Goal: Transaction & Acquisition: Purchase product/service

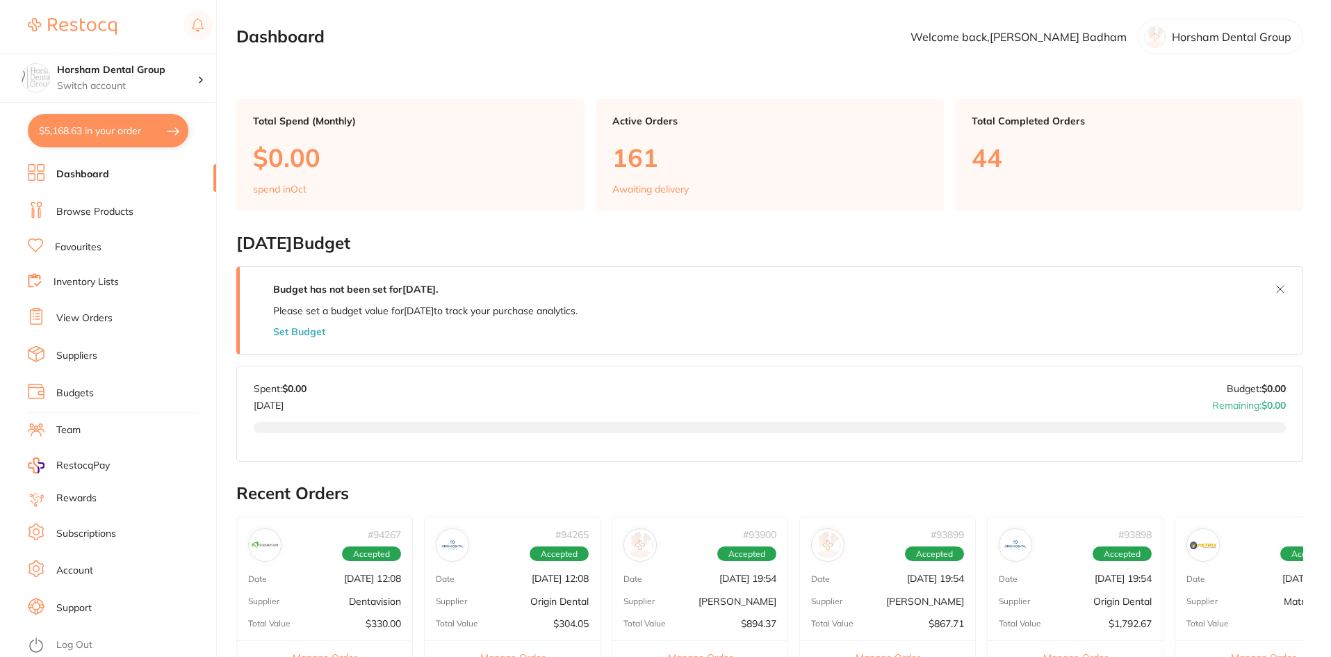
click at [170, 129] on button "$5,168.63 in your order" at bounding box center [108, 130] width 161 height 33
checkbox input "true"
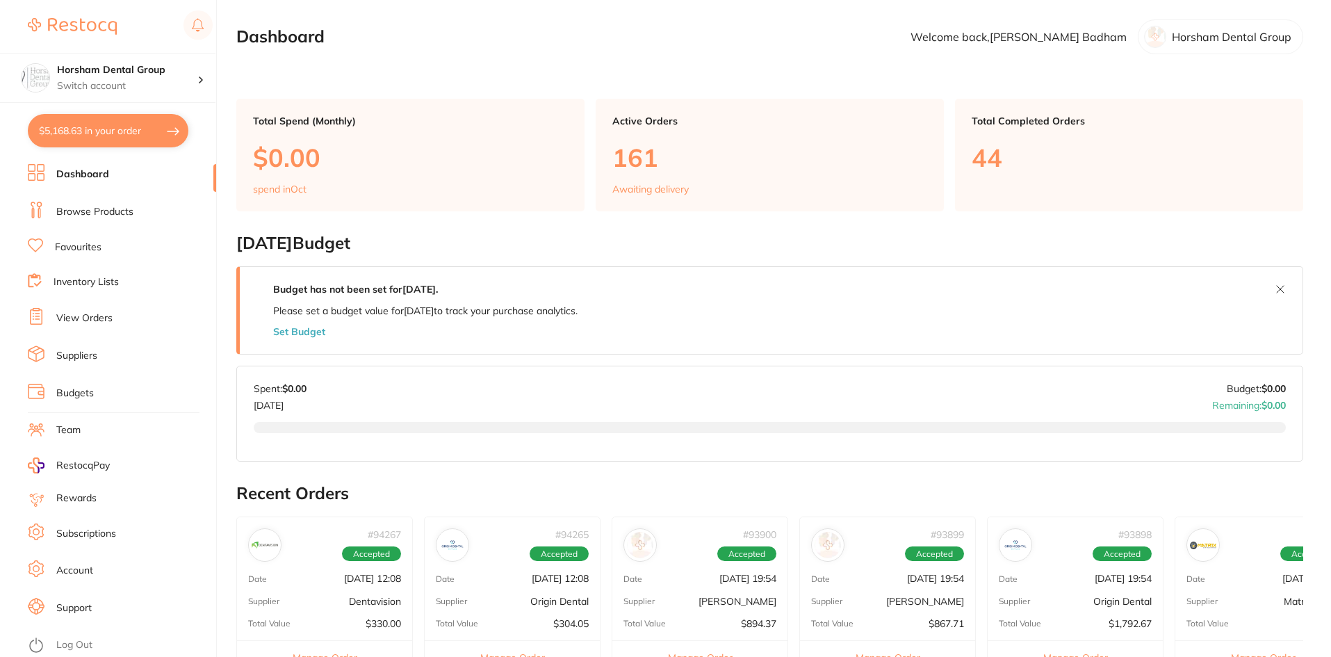
checkbox input "true"
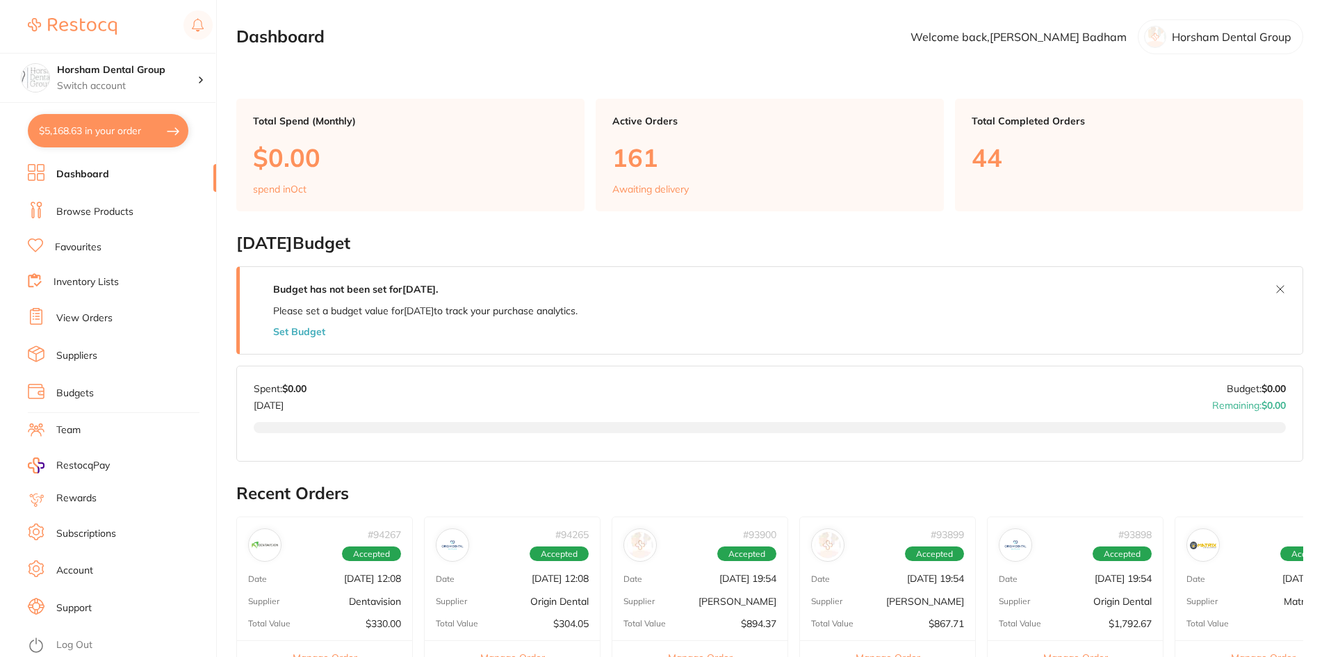
checkbox input "true"
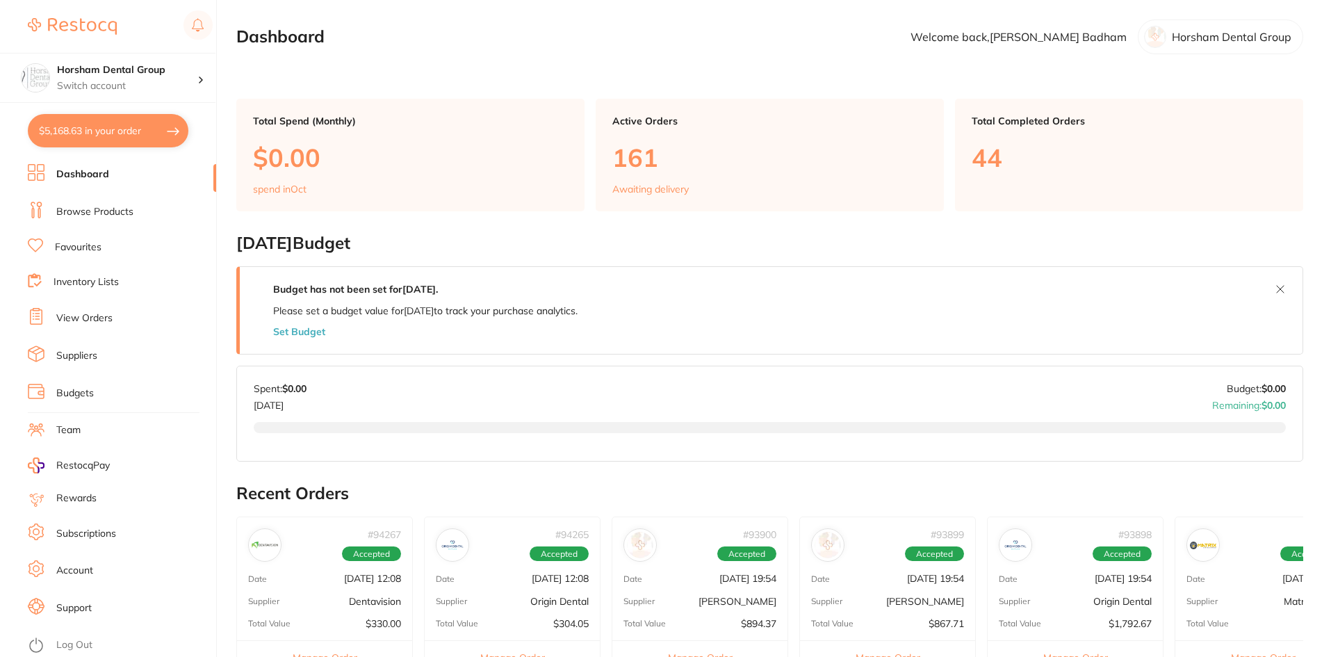
checkbox input "true"
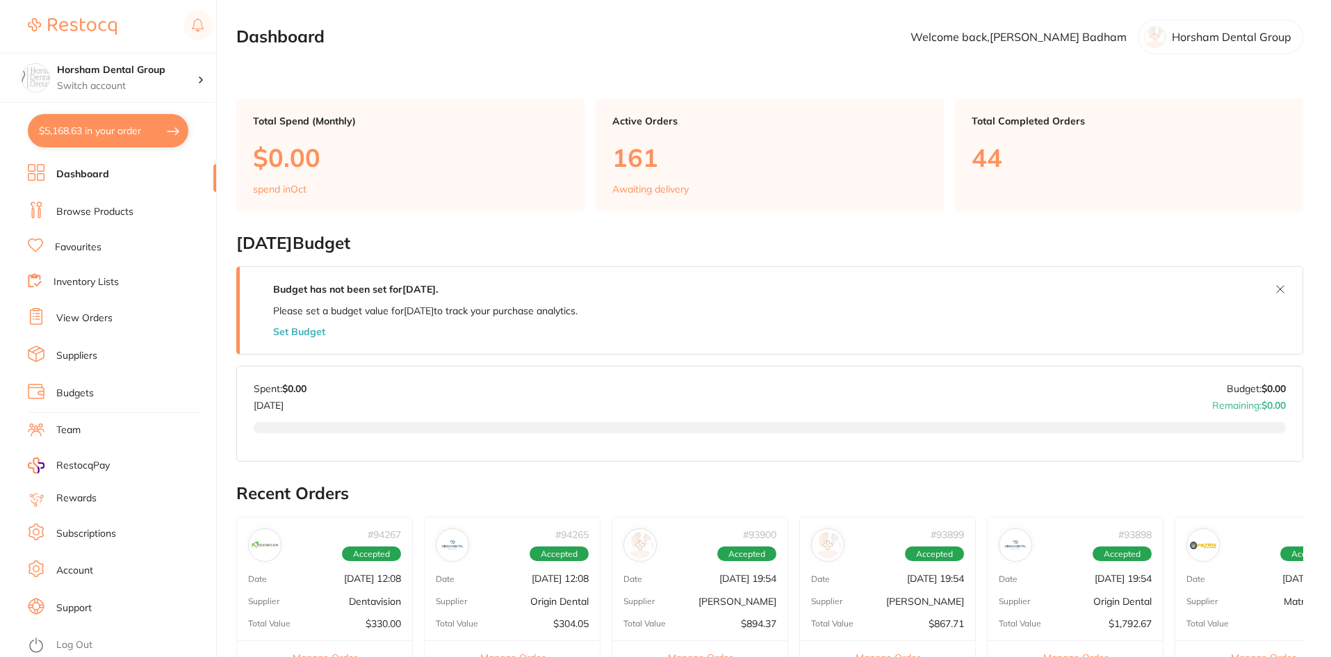
checkbox input "true"
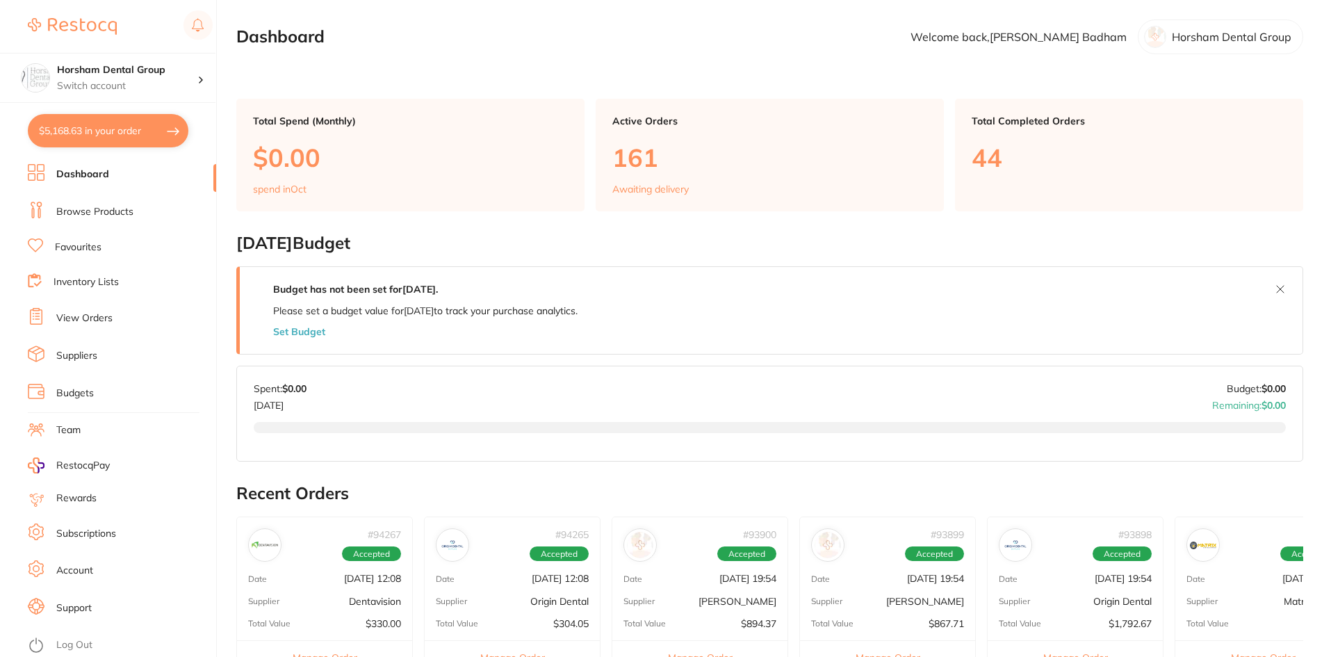
checkbox input "true"
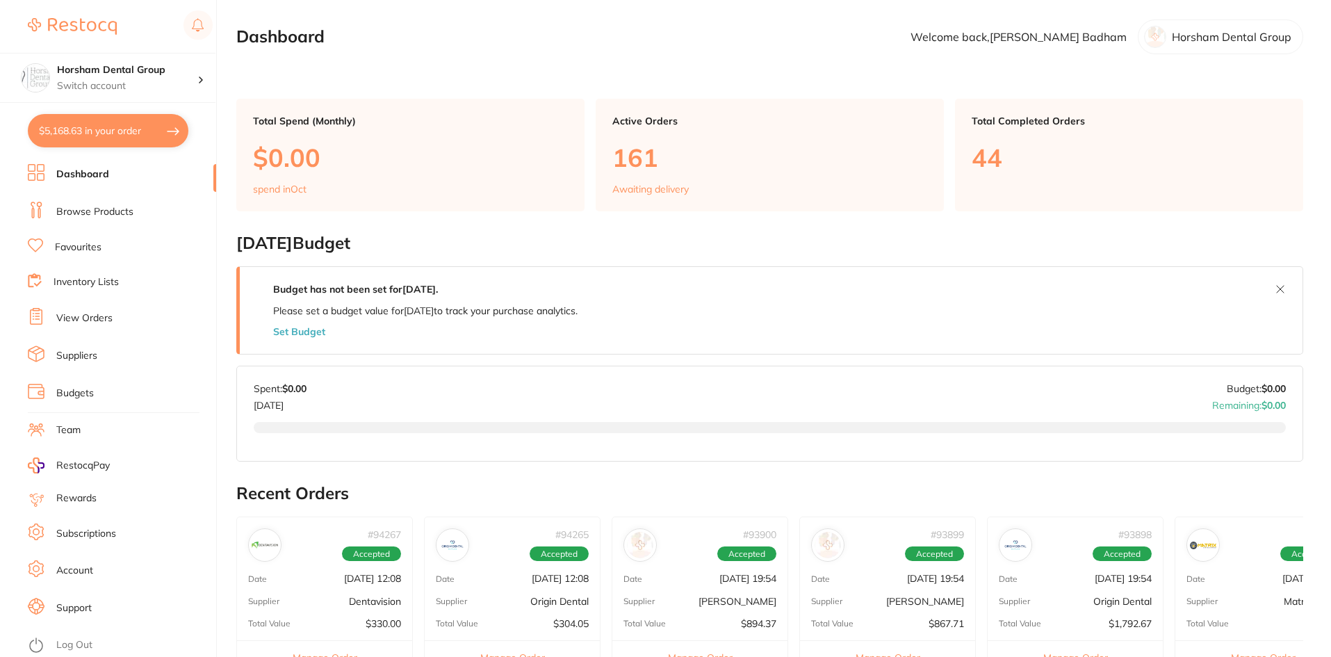
checkbox input "true"
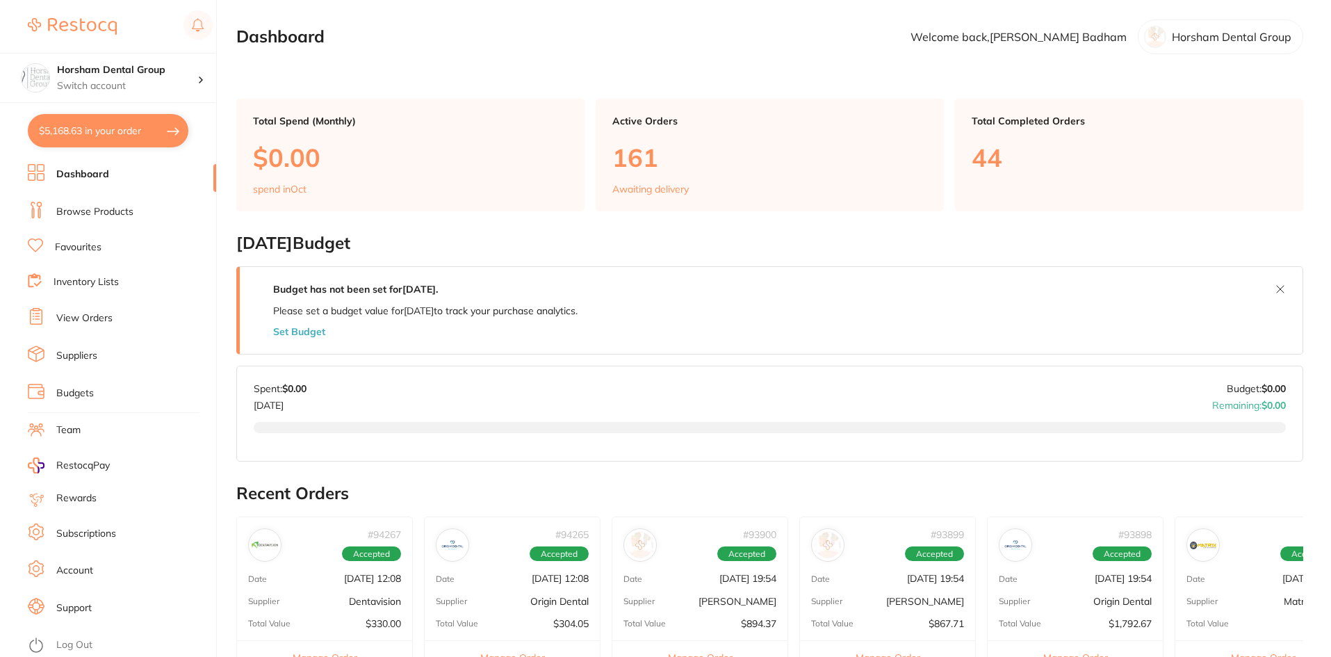
checkbox input "true"
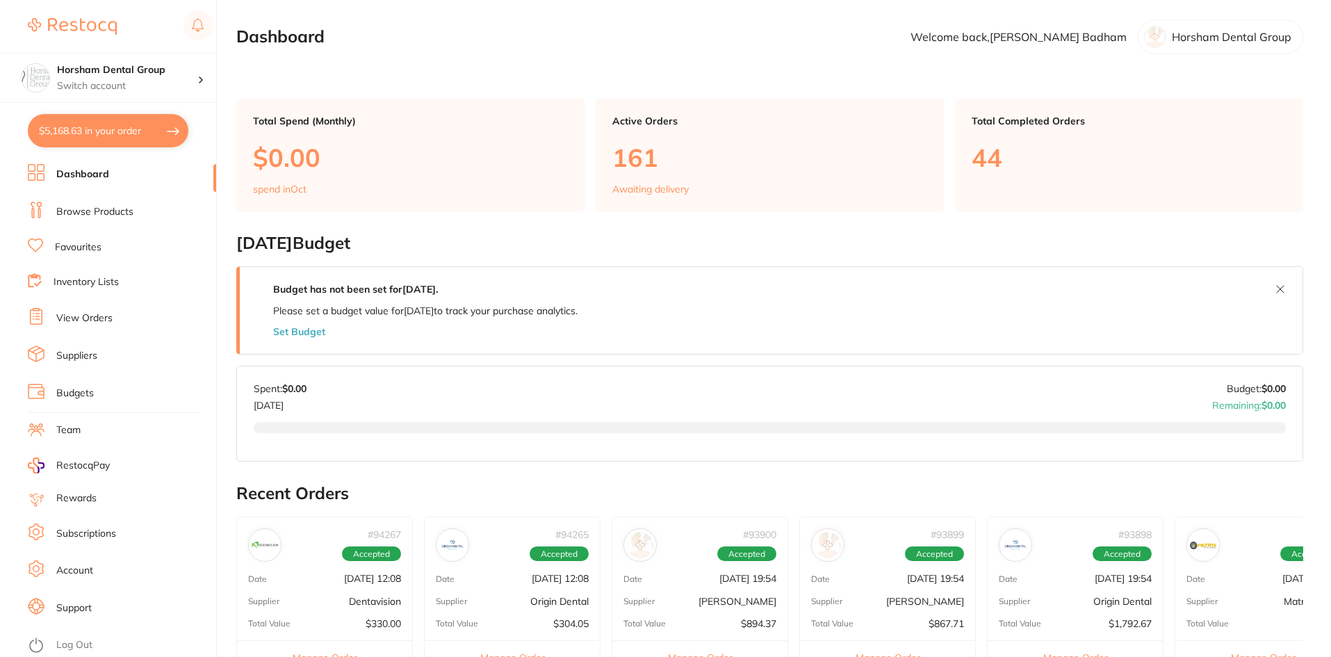
checkbox input "true"
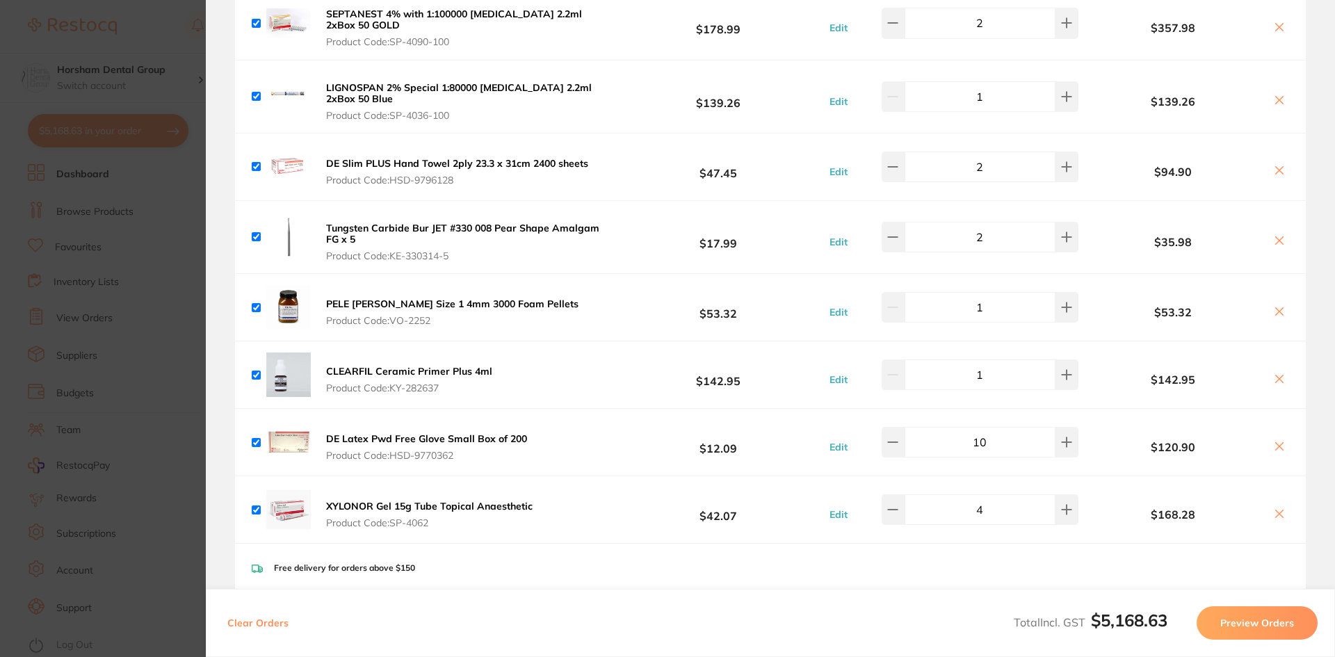
scroll to position [1807, 0]
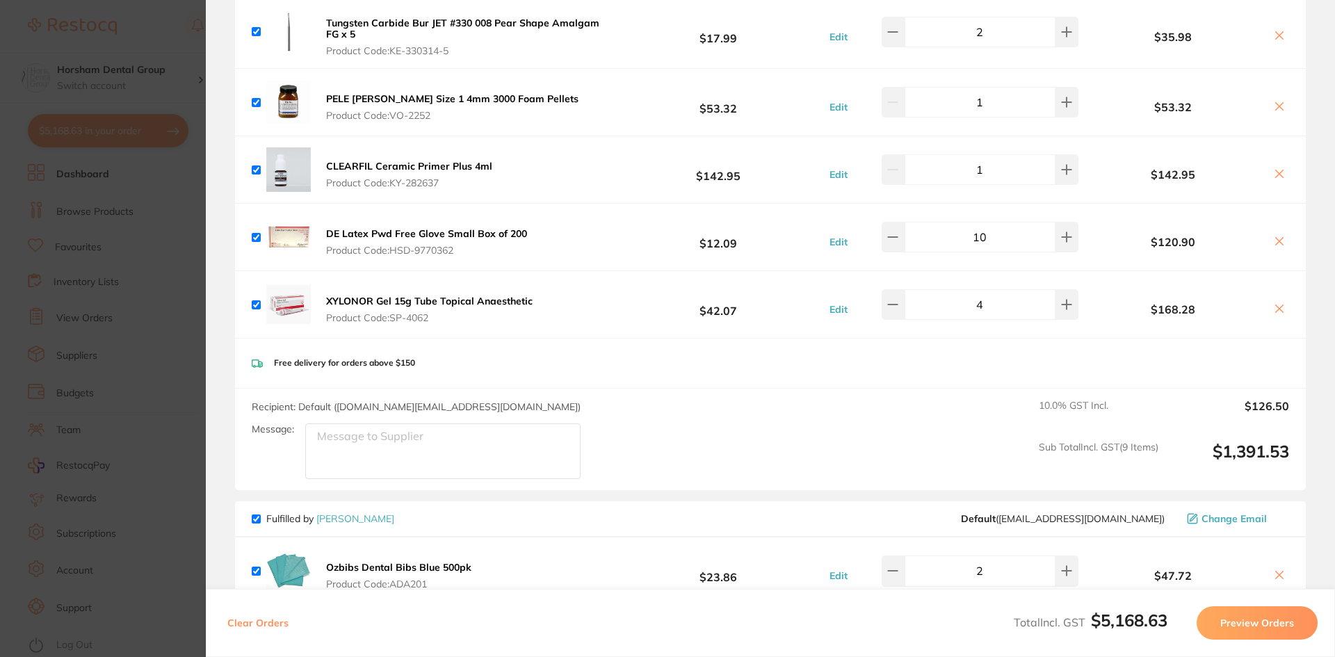
click at [423, 99] on b "PELE [PERSON_NAME] Size 1 4mm 3000 Foam Pellets" at bounding box center [452, 98] width 252 height 13
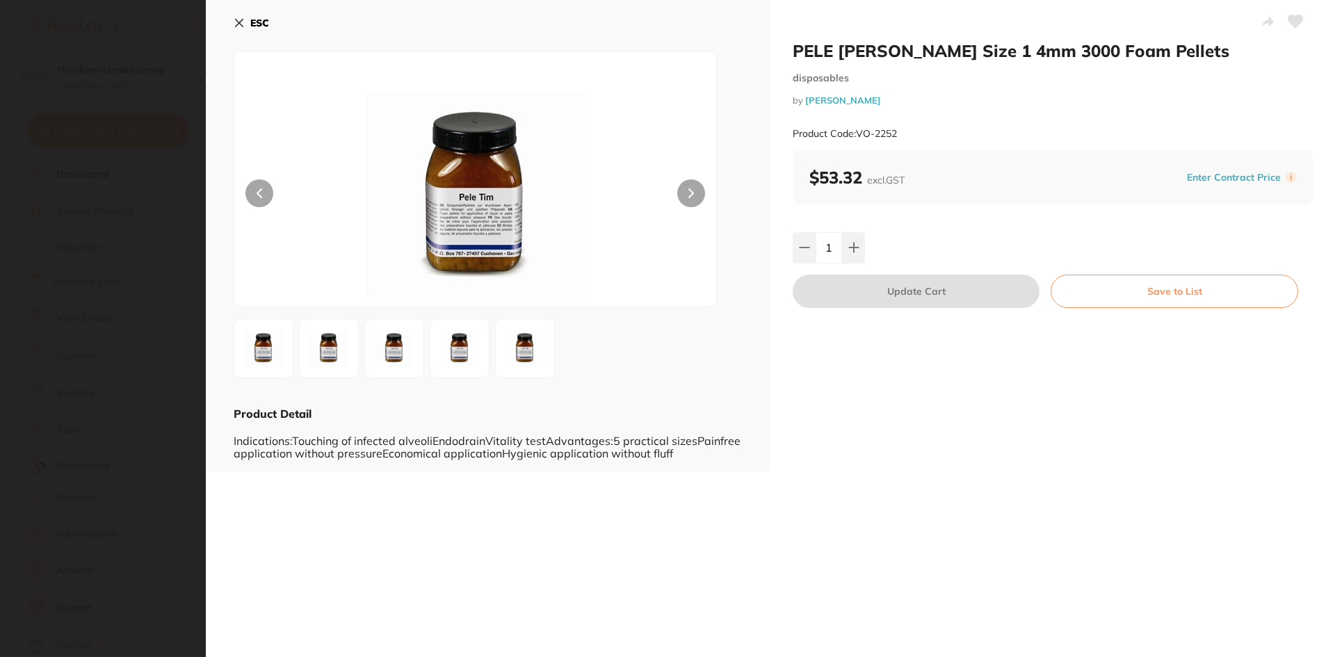
click at [239, 27] on icon at bounding box center [239, 22] width 11 height 11
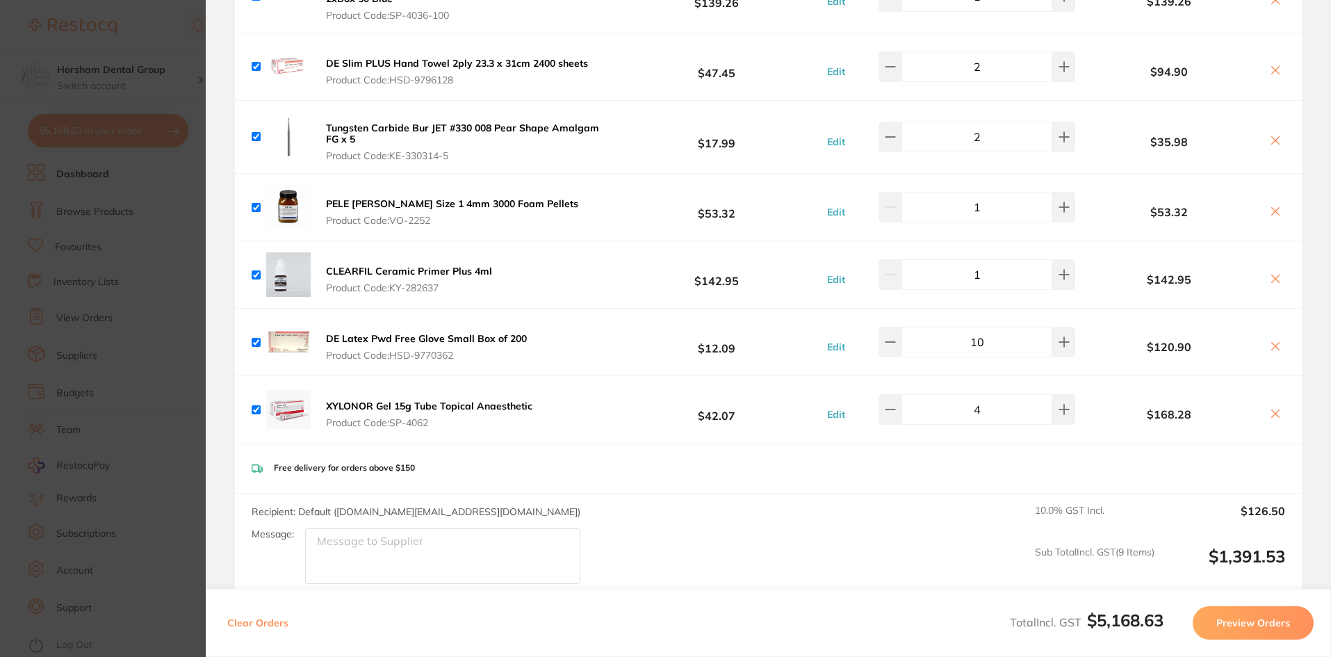
scroll to position [2016, 0]
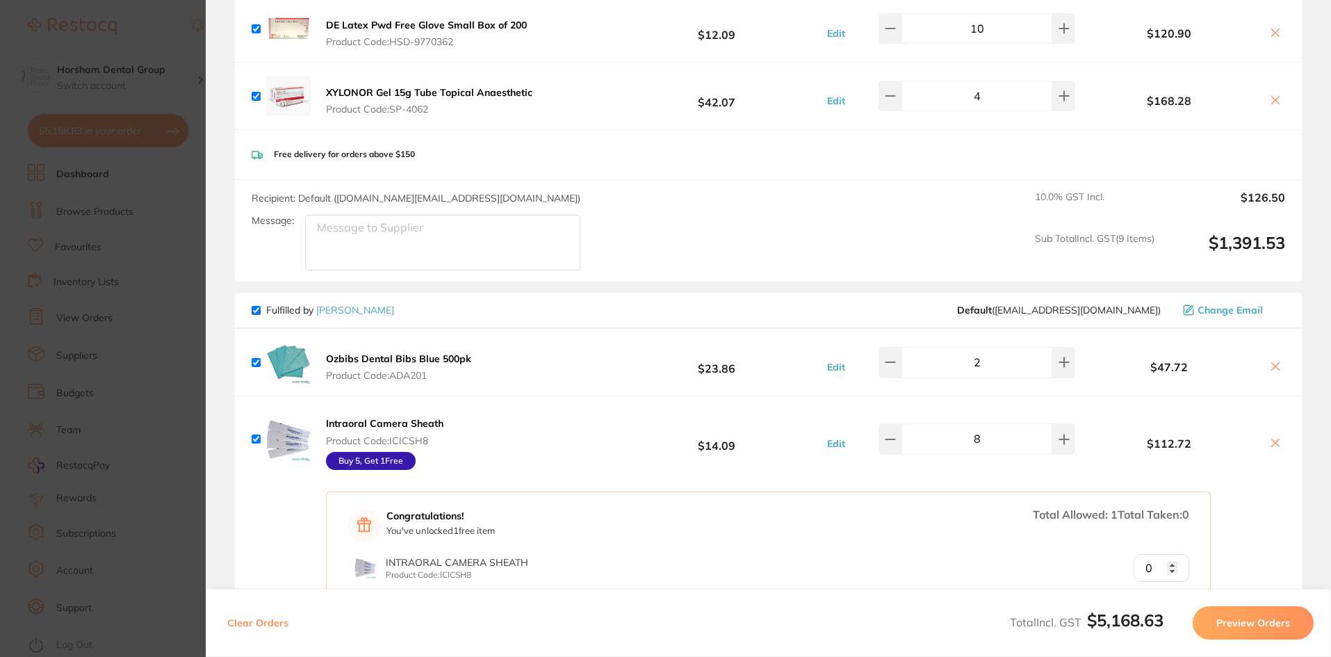
click at [188, 85] on section "Update RRP Set your pre negotiated price for this item. Item Agreed RRP (excl. …" at bounding box center [665, 328] width 1331 height 657
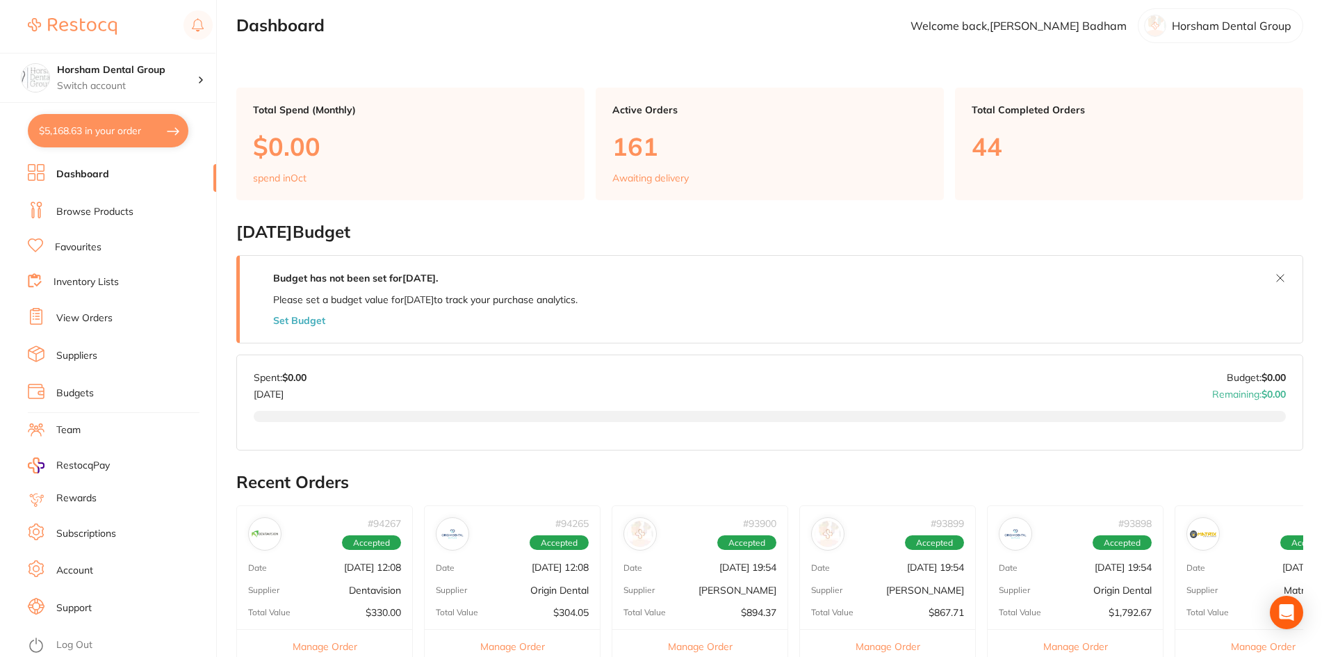
scroll to position [0, 0]
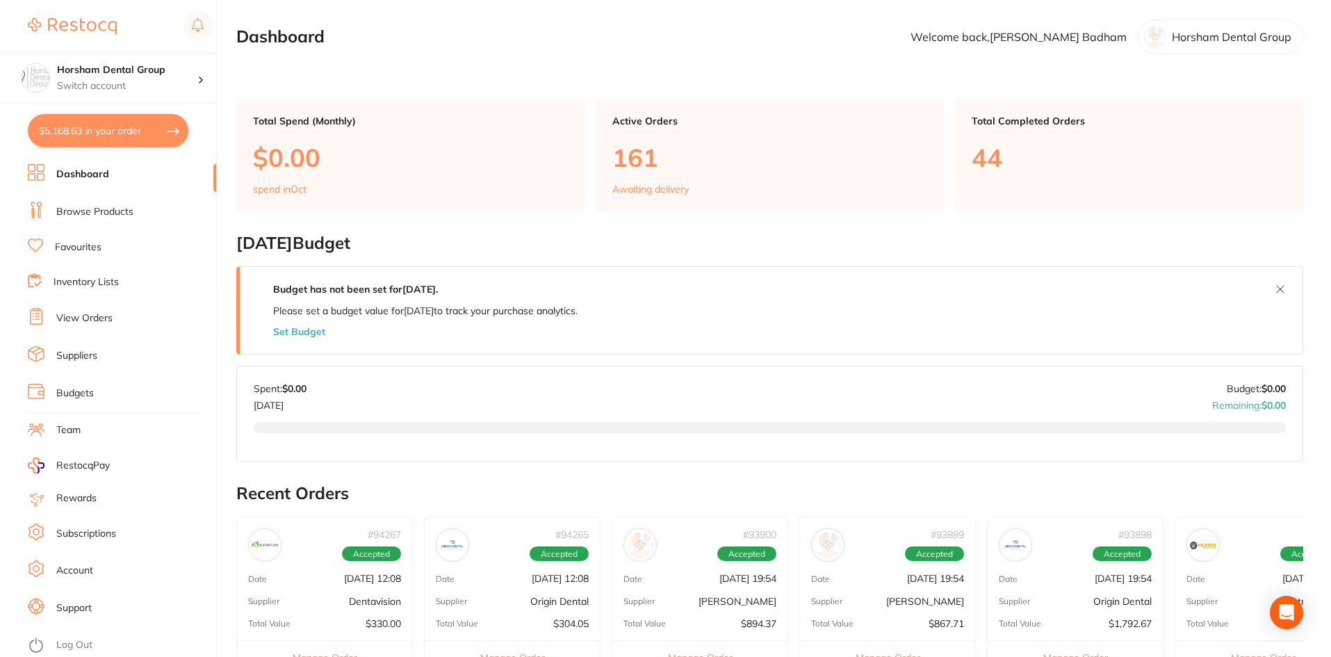
click at [92, 215] on link "Browse Products" at bounding box center [94, 212] width 77 height 14
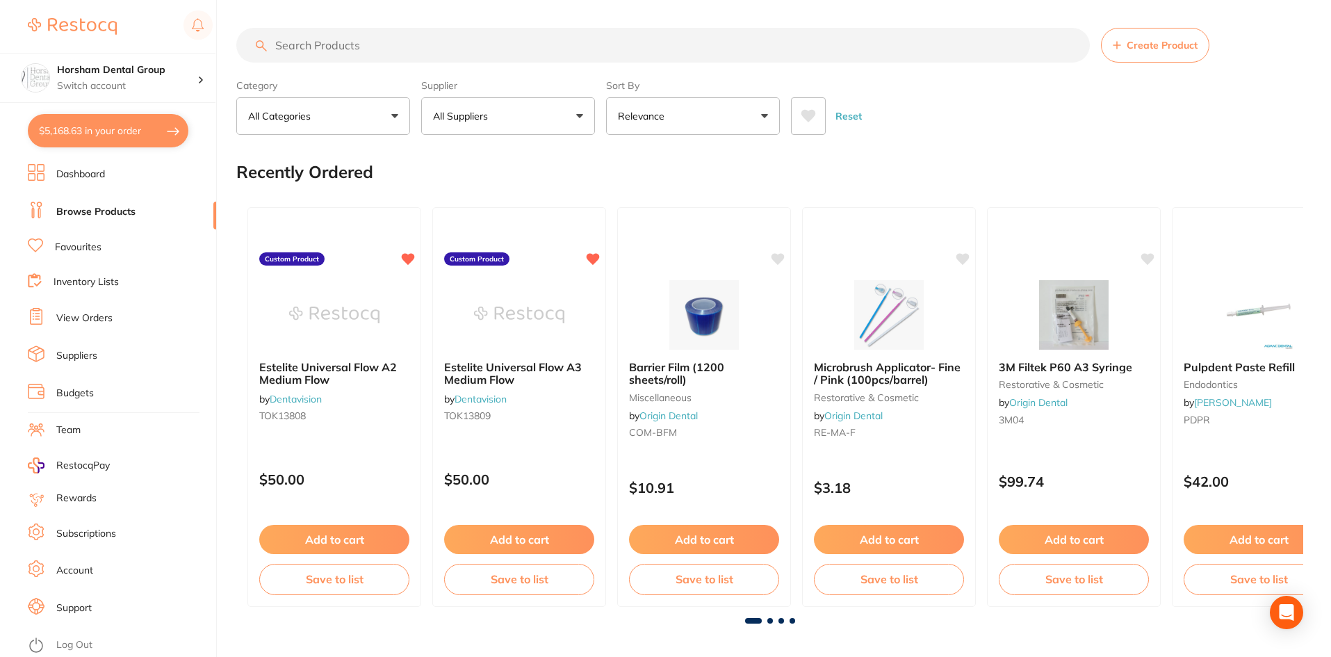
click at [410, 43] on input "search" at bounding box center [663, 45] width 854 height 35
type input "5"
type input "pouch"
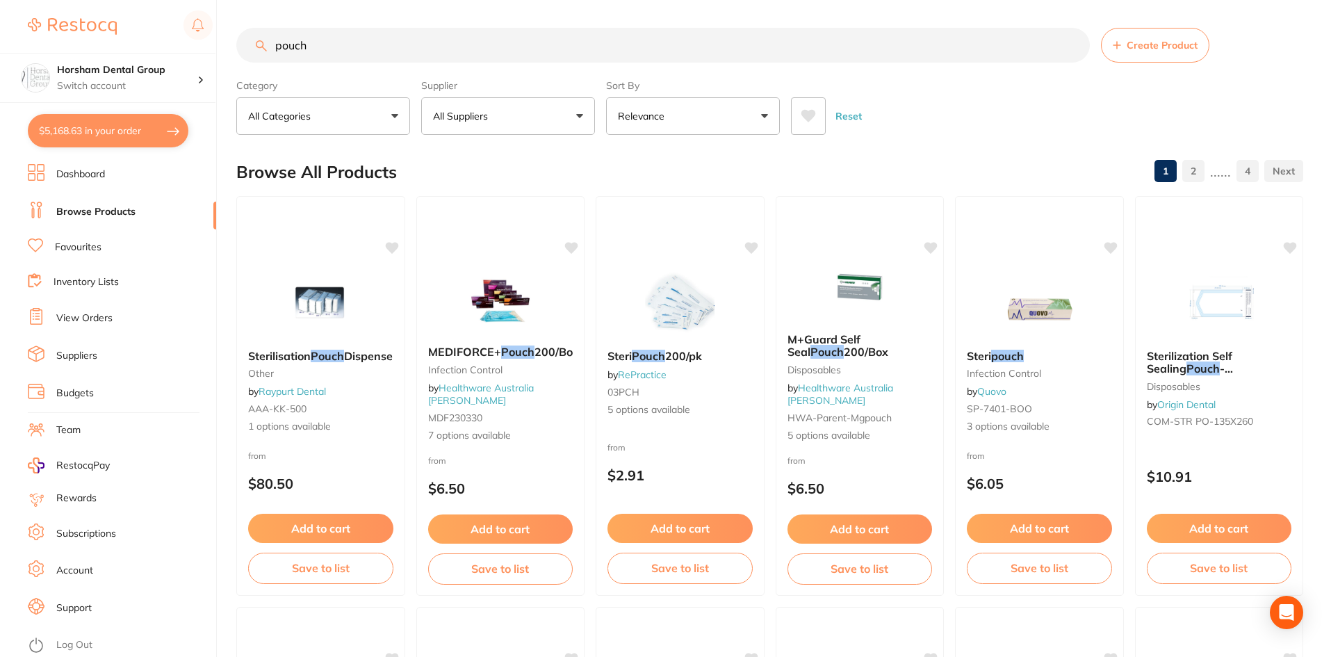
click at [467, 125] on button "All Suppliers" at bounding box center [508, 116] width 174 height 38
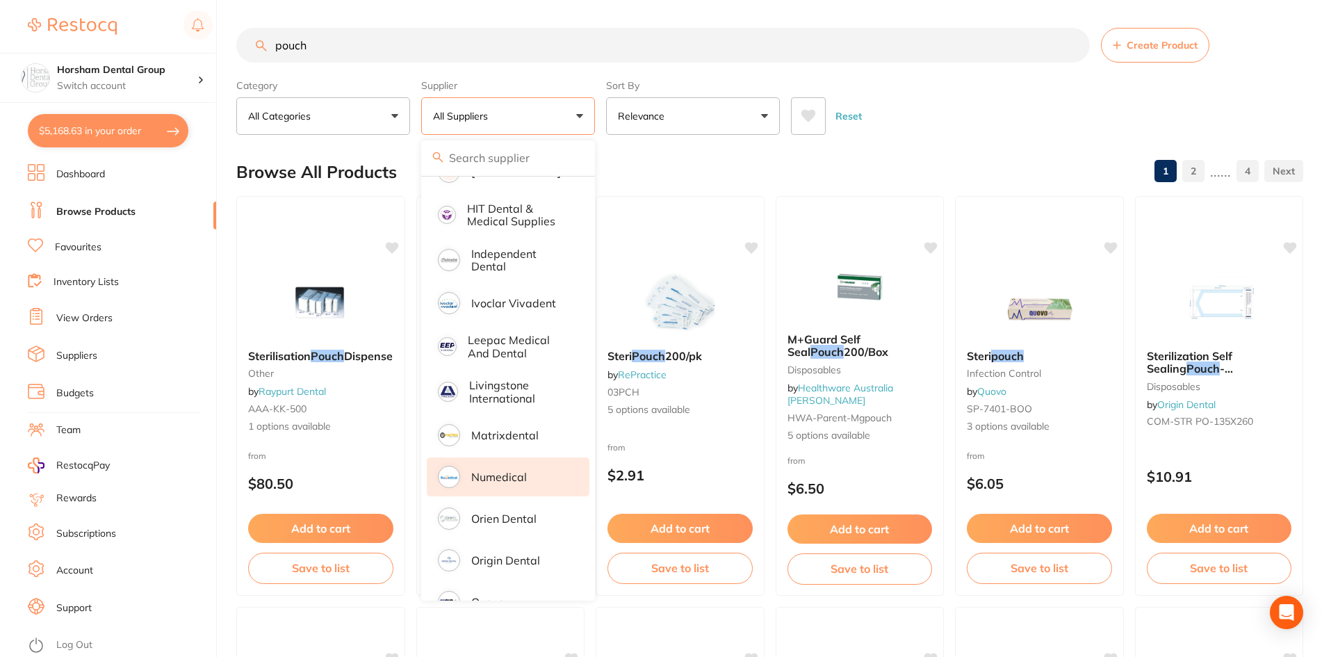
scroll to position [626, 0]
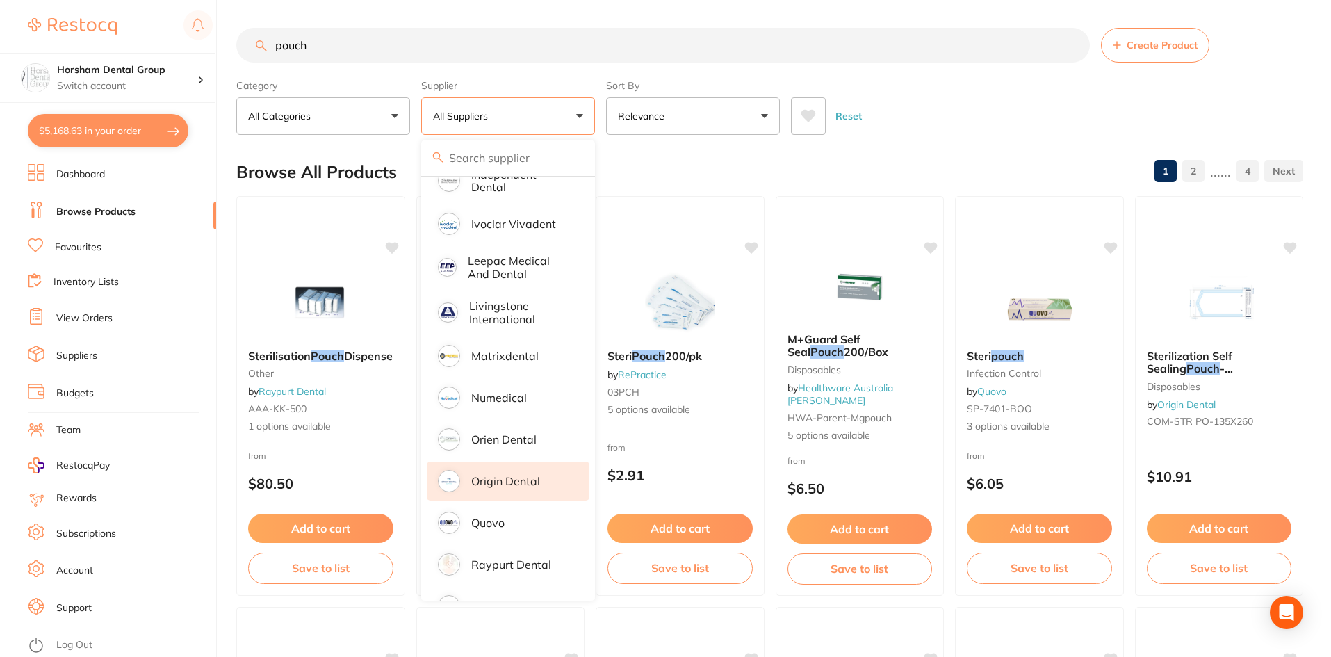
click at [514, 462] on li "Origin Dental" at bounding box center [508, 481] width 163 height 39
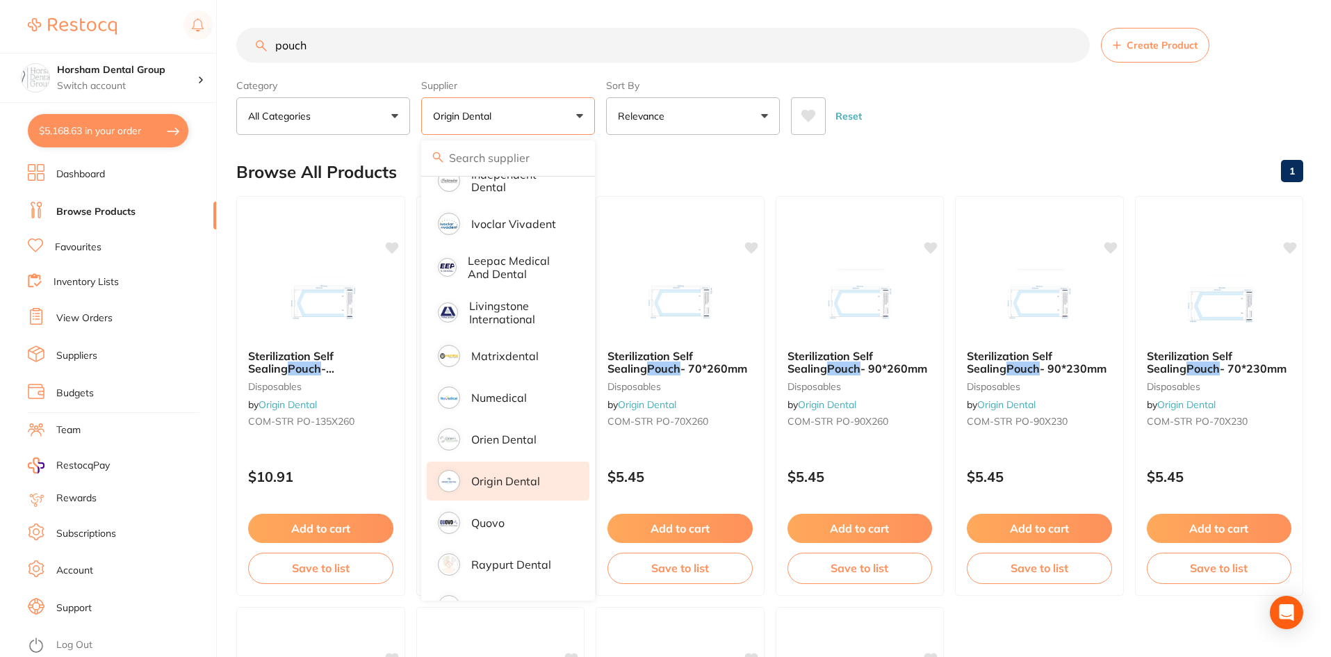
click at [967, 123] on div "Reset" at bounding box center [1041, 110] width 501 height 49
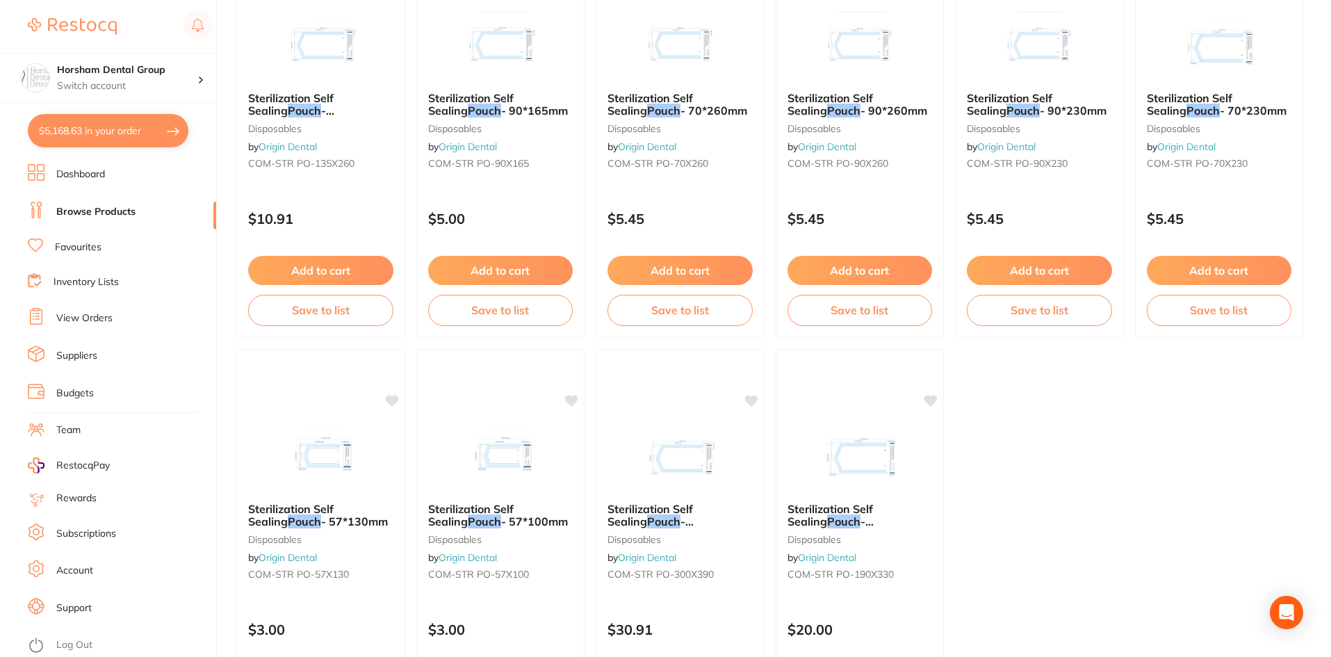
scroll to position [278, 0]
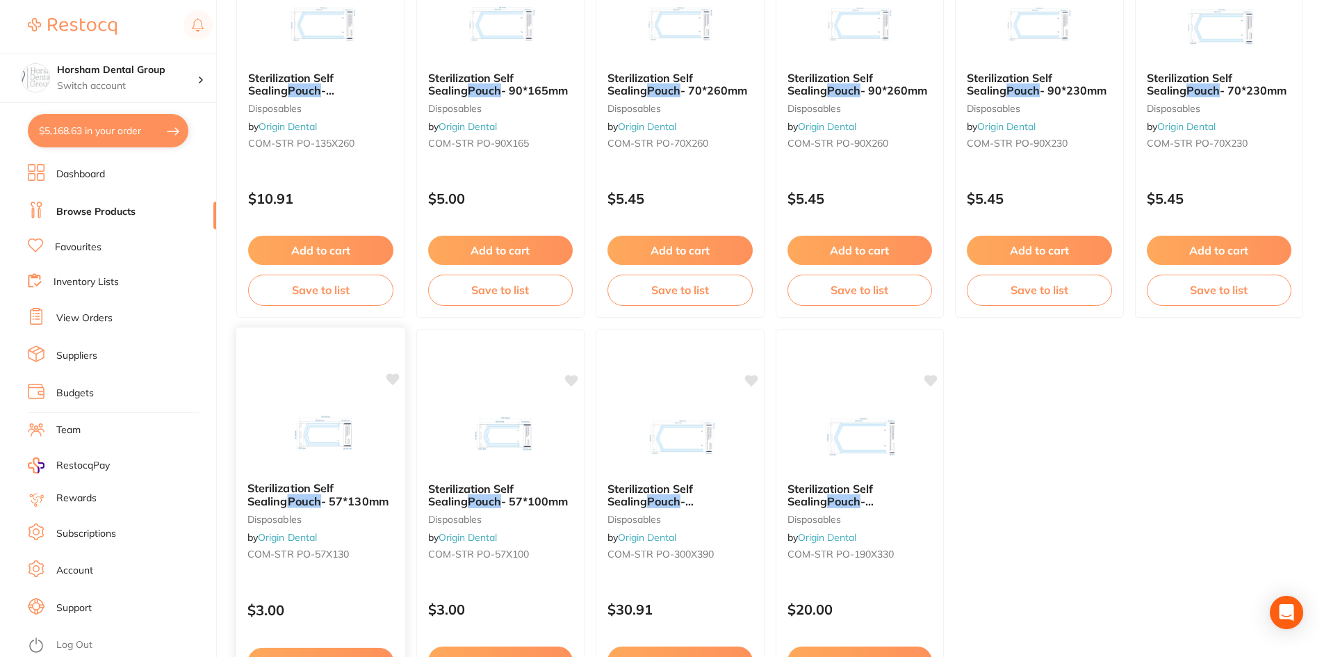
click at [279, 489] on span "Sterilization Self Sealing" at bounding box center [290, 494] width 86 height 27
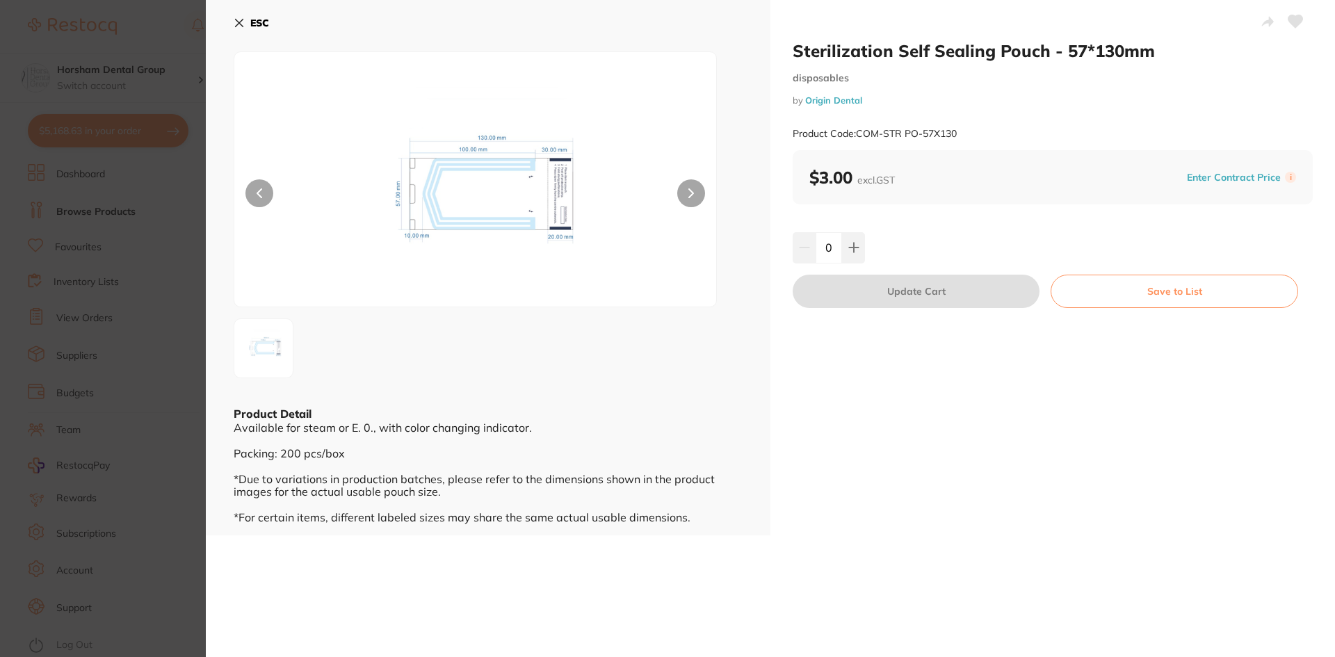
click at [803, 419] on div "Sterilization Self Sealing Pouch - 57*130mm disposables by Origin Dental Produc…" at bounding box center [1052, 267] width 564 height 535
click at [837, 250] on input "0" at bounding box center [828, 247] width 26 height 31
type input "6"
click at [902, 316] on div "Sterilization Self Sealing Pouch - 57*130mm disposables by Origin Dental Produc…" at bounding box center [1052, 267] width 564 height 535
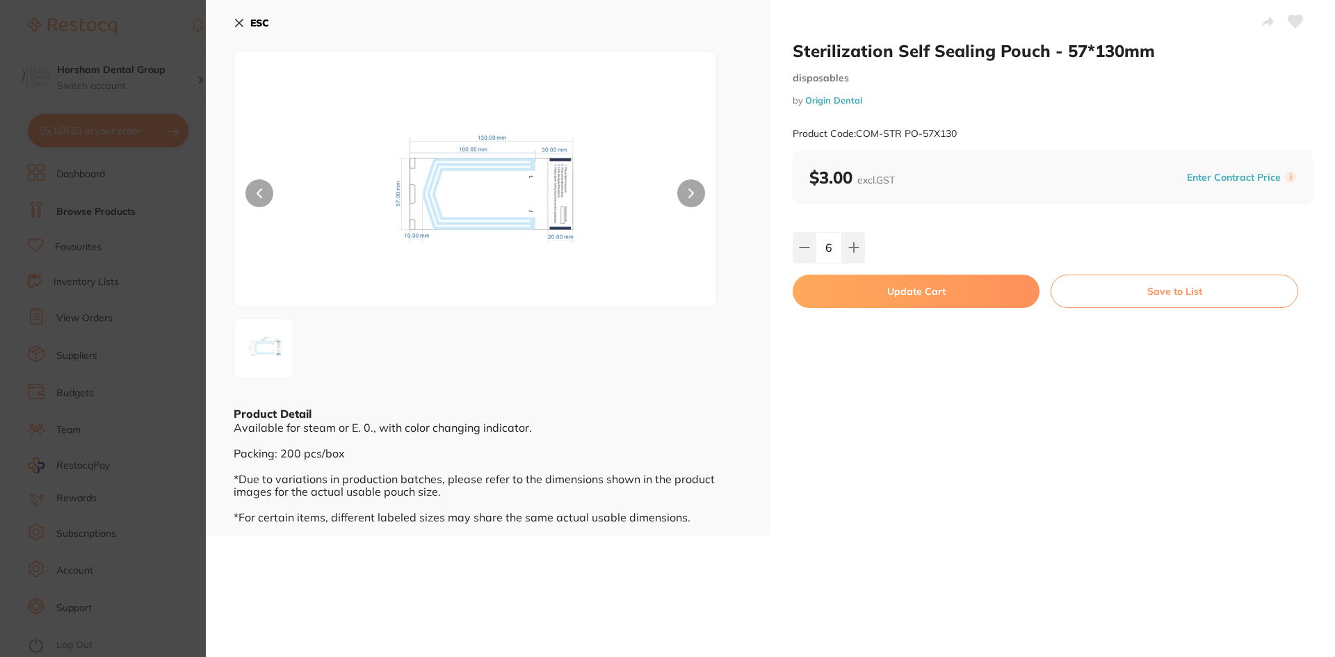
click at [882, 291] on button "Update Cart" at bounding box center [915, 291] width 247 height 33
checkbox input "false"
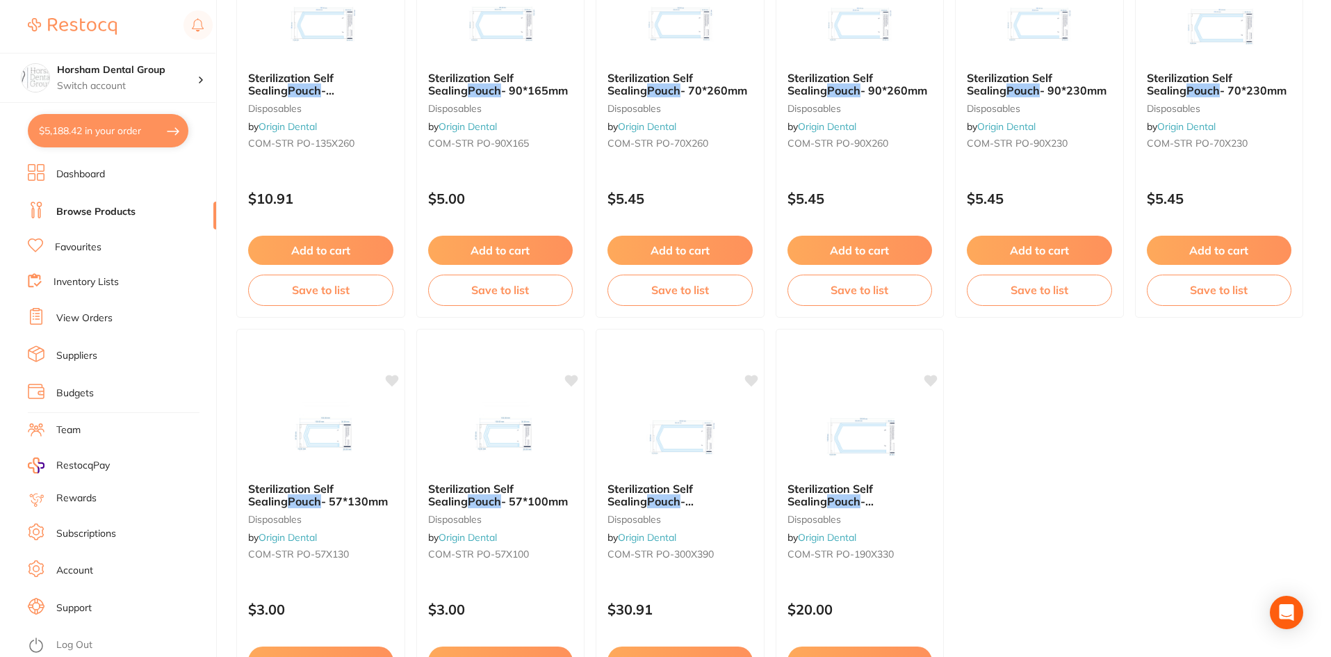
scroll to position [2083, 0]
click at [144, 135] on button "$5,188.42 in your order" at bounding box center [108, 130] width 161 height 33
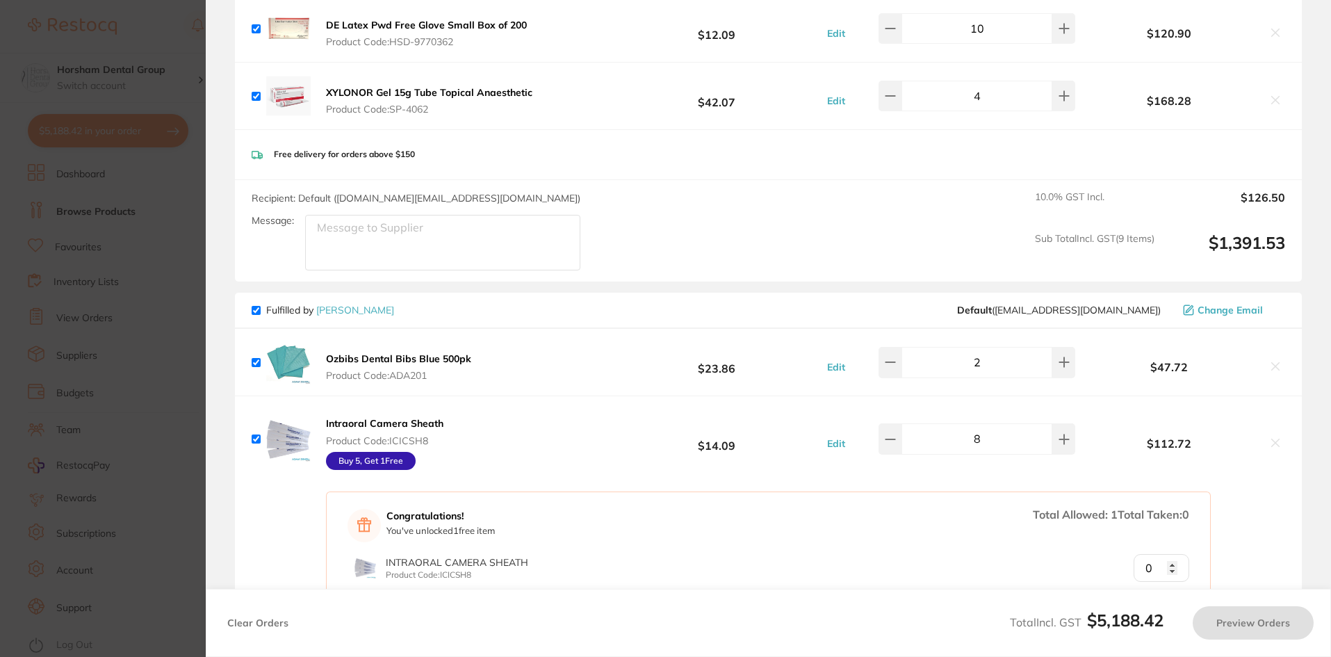
checkbox input "true"
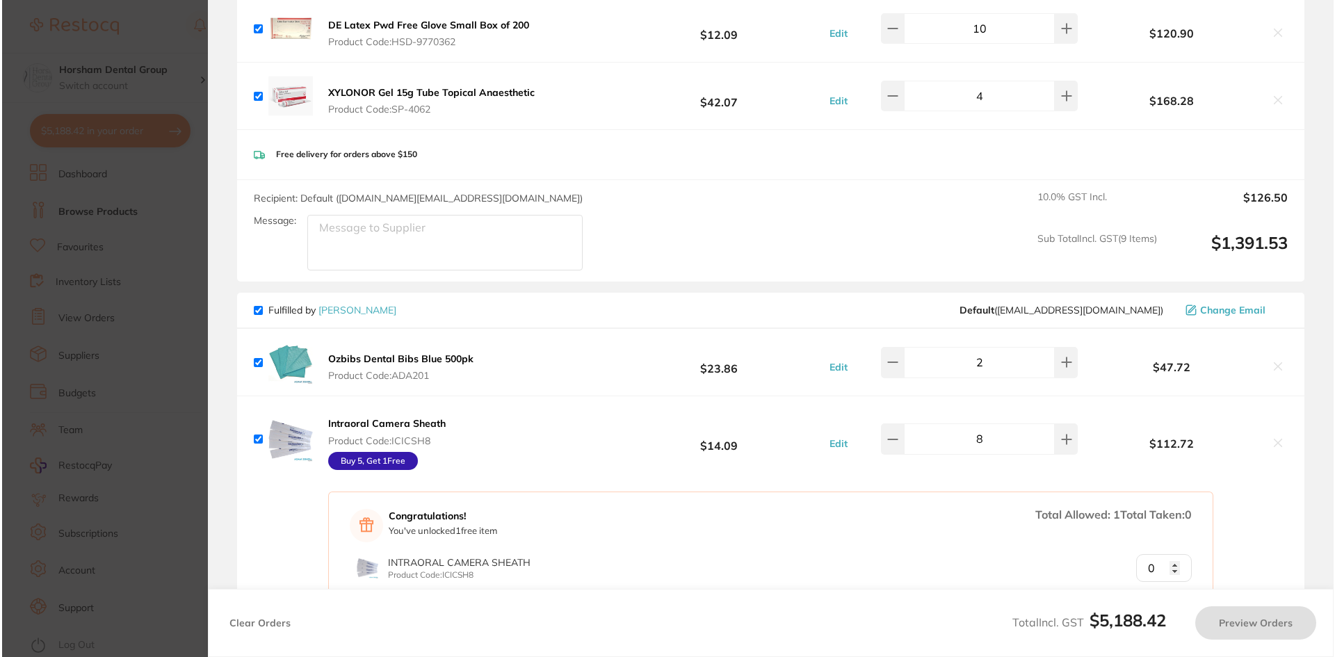
scroll to position [0, 0]
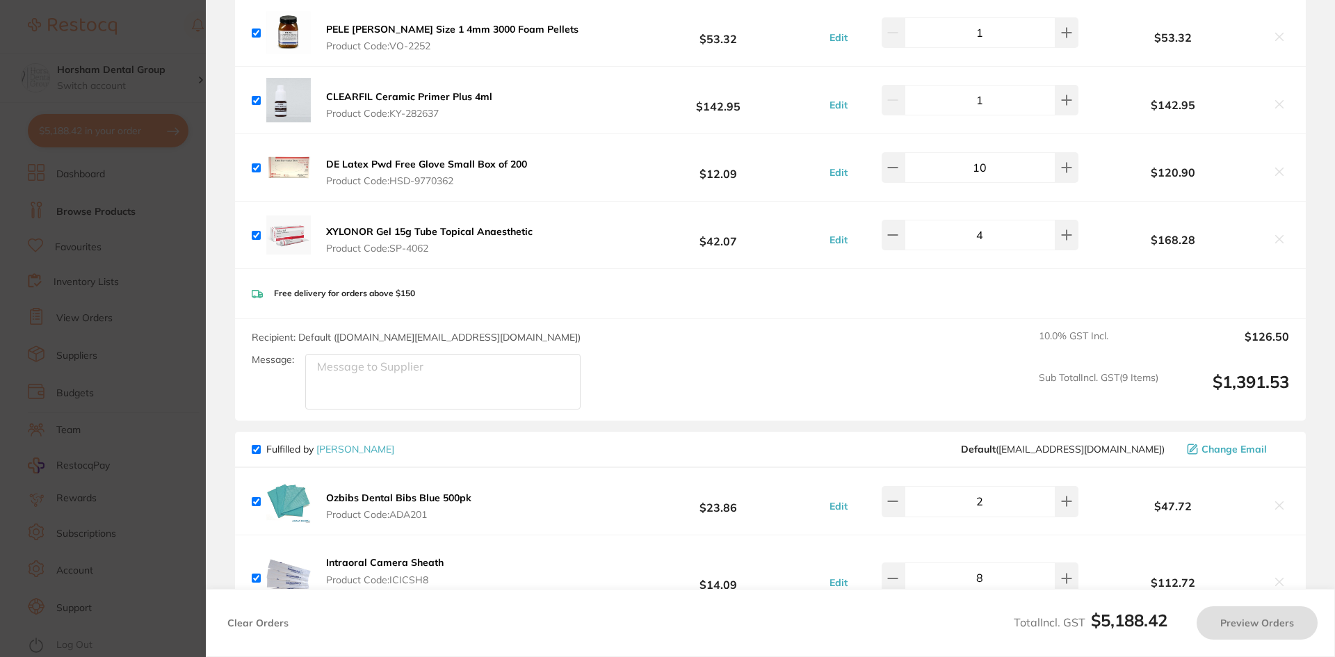
checkbox input "false"
checkbox input "true"
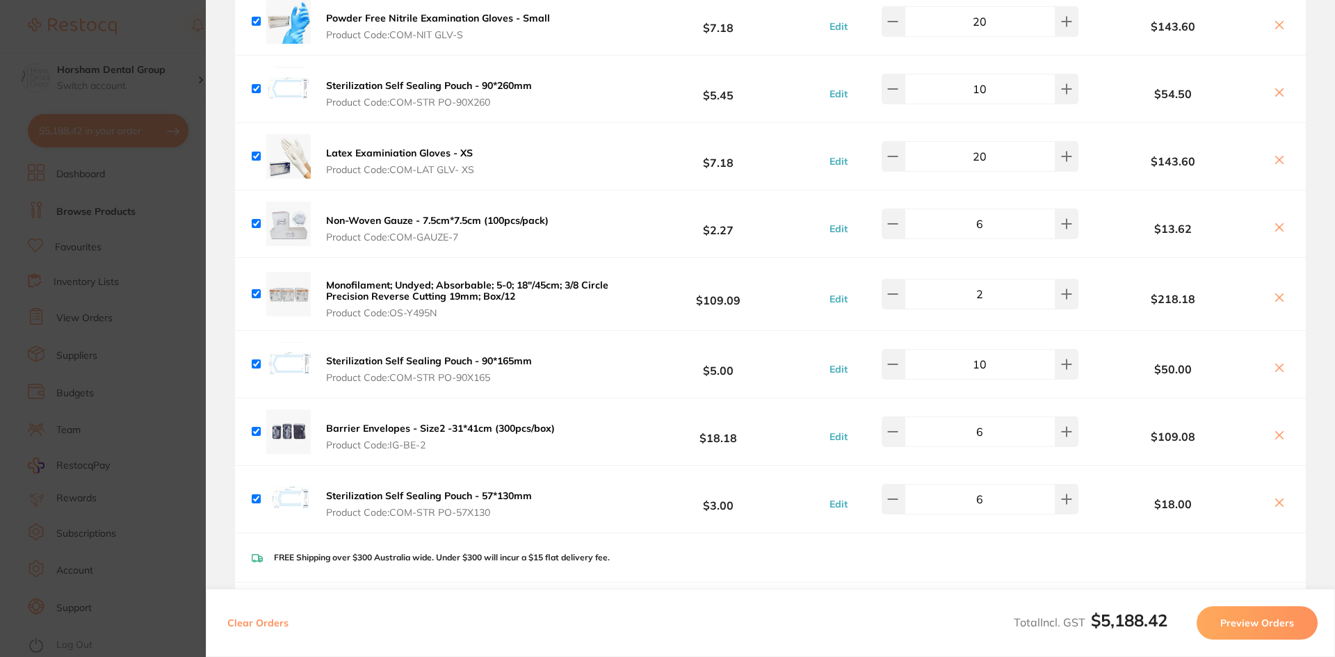
scroll to position [1045, 0]
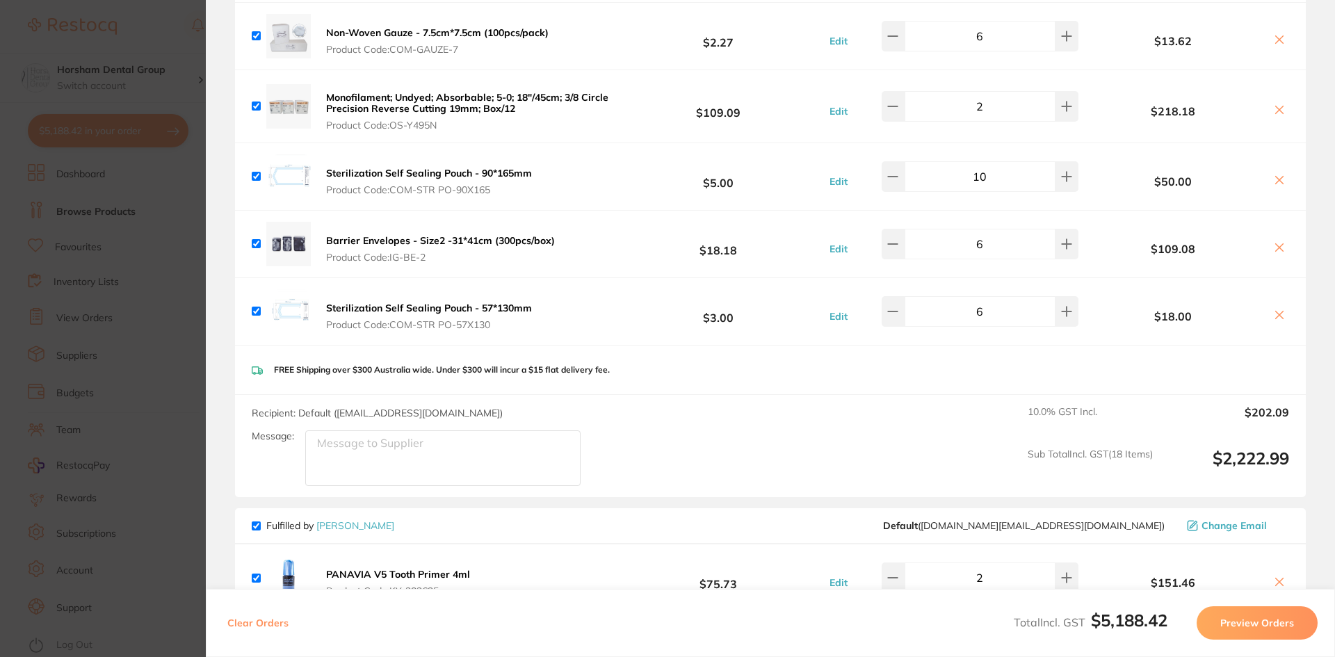
click at [110, 250] on section "Update RRP Set your pre negotiated price for this item. Item Agreed RRP (excl. …" at bounding box center [667, 328] width 1335 height 657
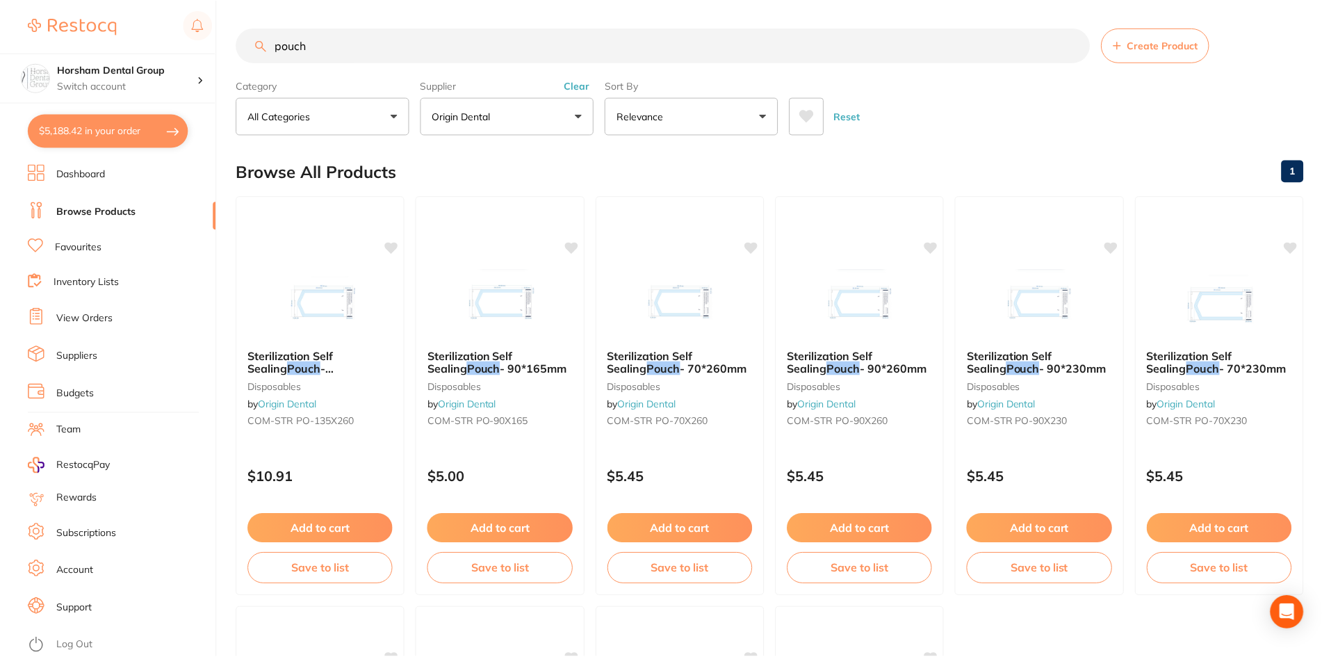
scroll to position [278, 0]
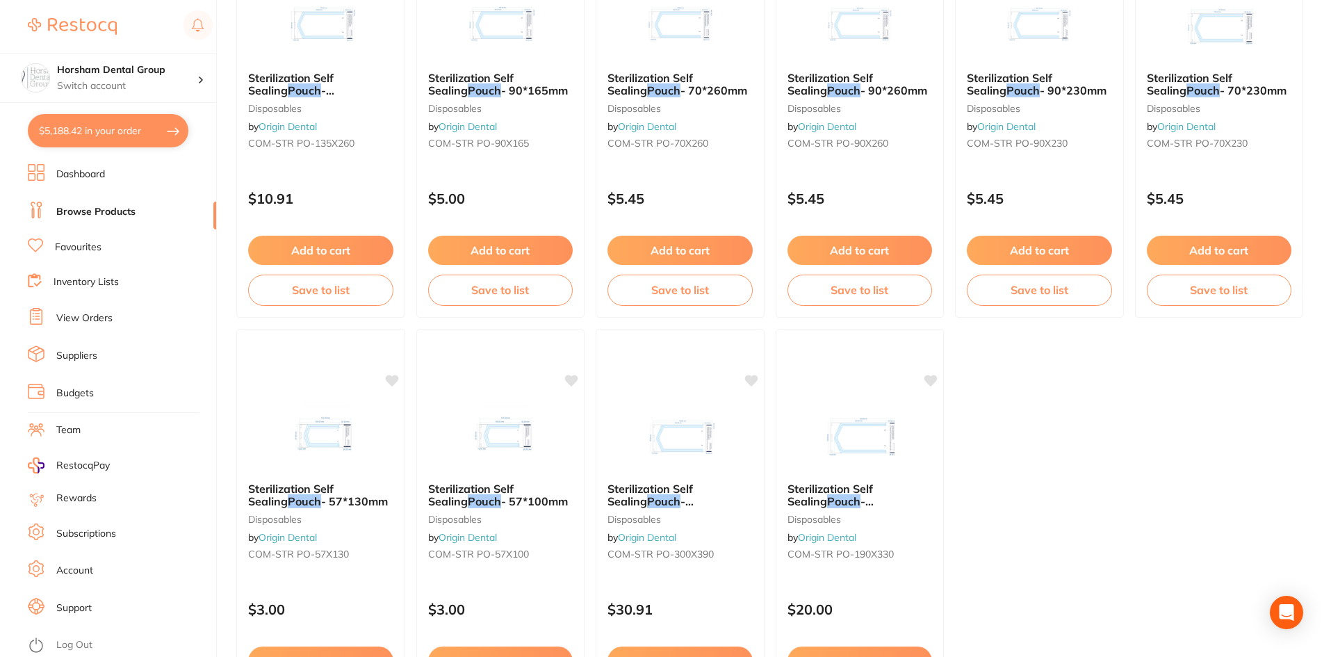
drag, startPoint x: 603, startPoint y: 67, endPoint x: 0, endPoint y: 111, distance: 605.0
click at [603, 67] on div "Sterilization Self Sealing Pouch - 70*260mm disposables by Origin Dental COM-ST…" at bounding box center [680, 112] width 168 height 105
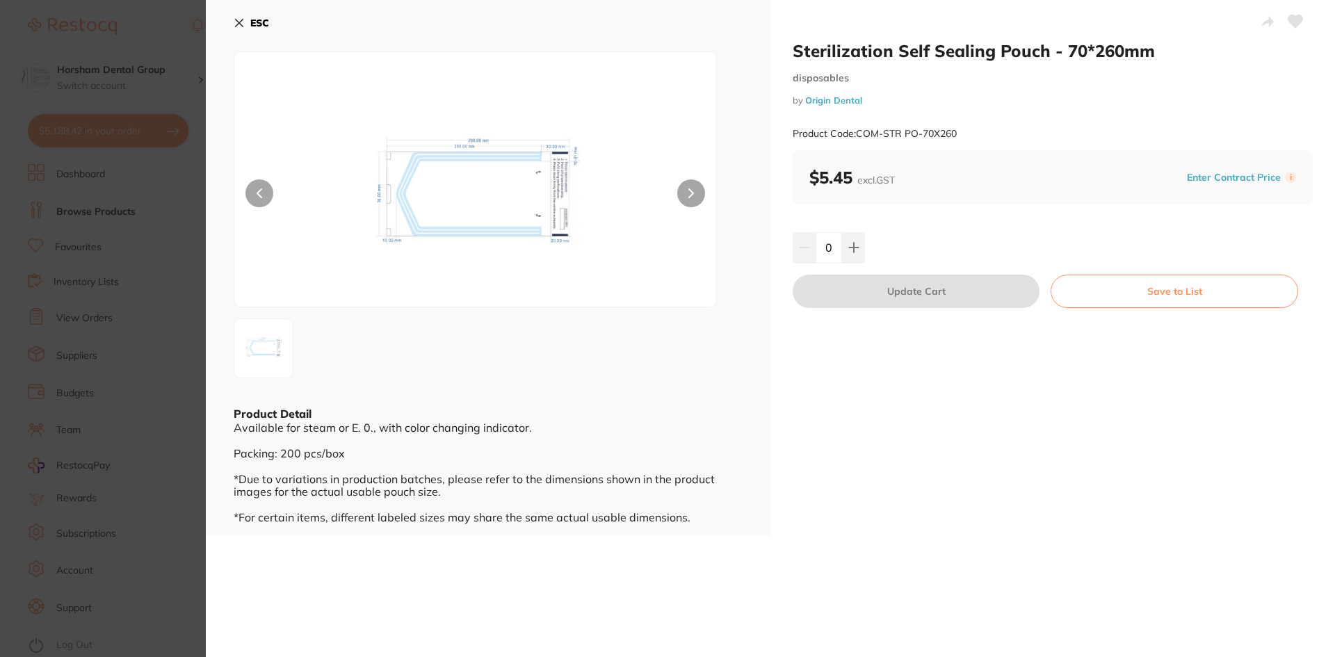
click at [190, 65] on section "Sterilization Self Sealing Pouch - 70*260mm disposables by Origin Dental Produc…" at bounding box center [667, 328] width 1335 height 657
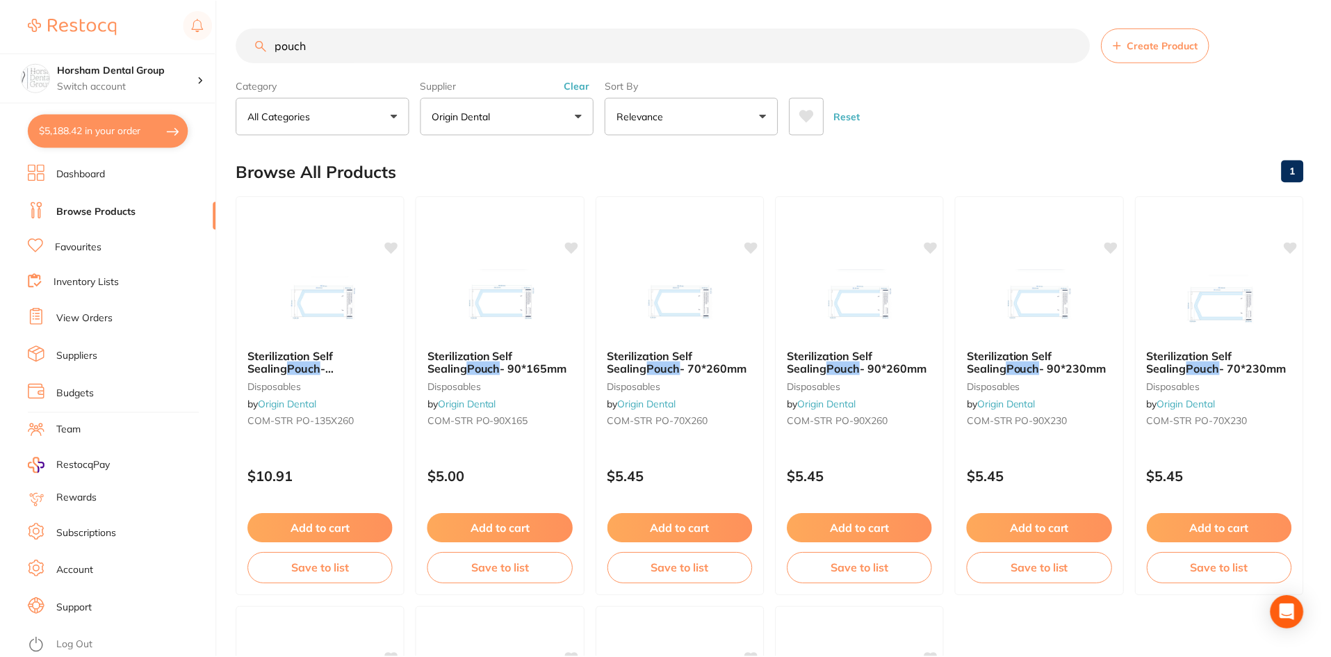
scroll to position [278, 0]
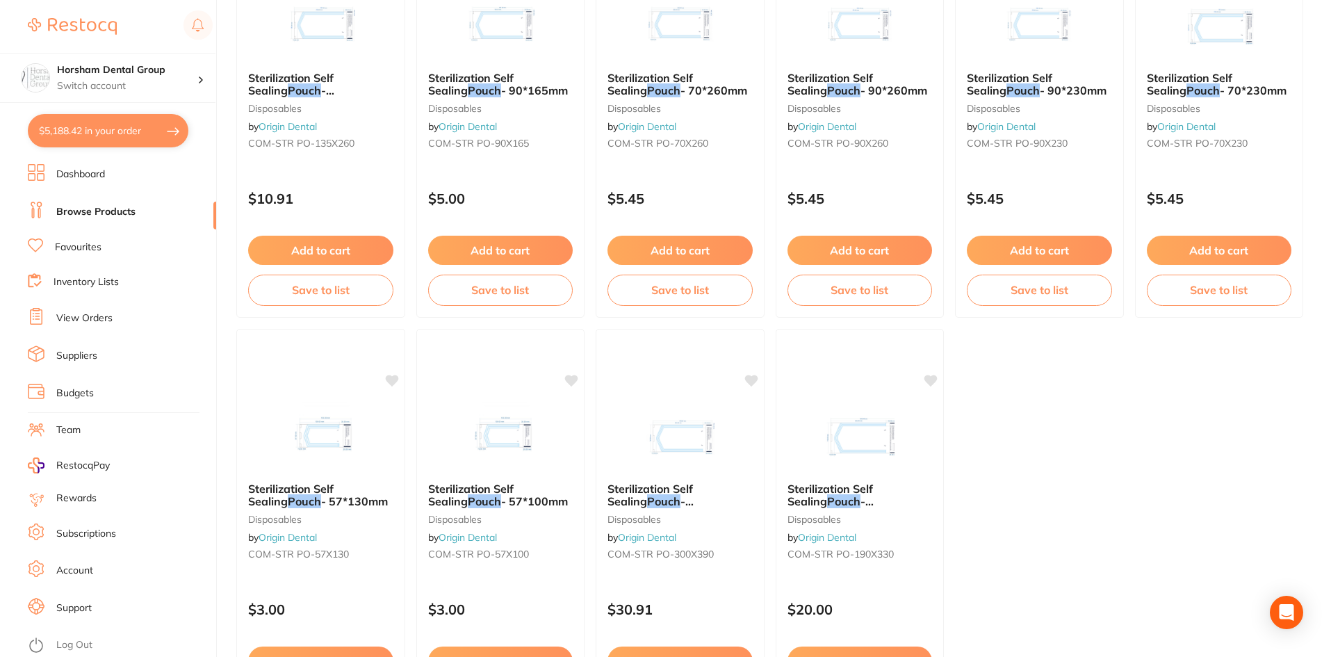
click at [182, 138] on button "$5,188.42 in your order" at bounding box center [108, 130] width 161 height 33
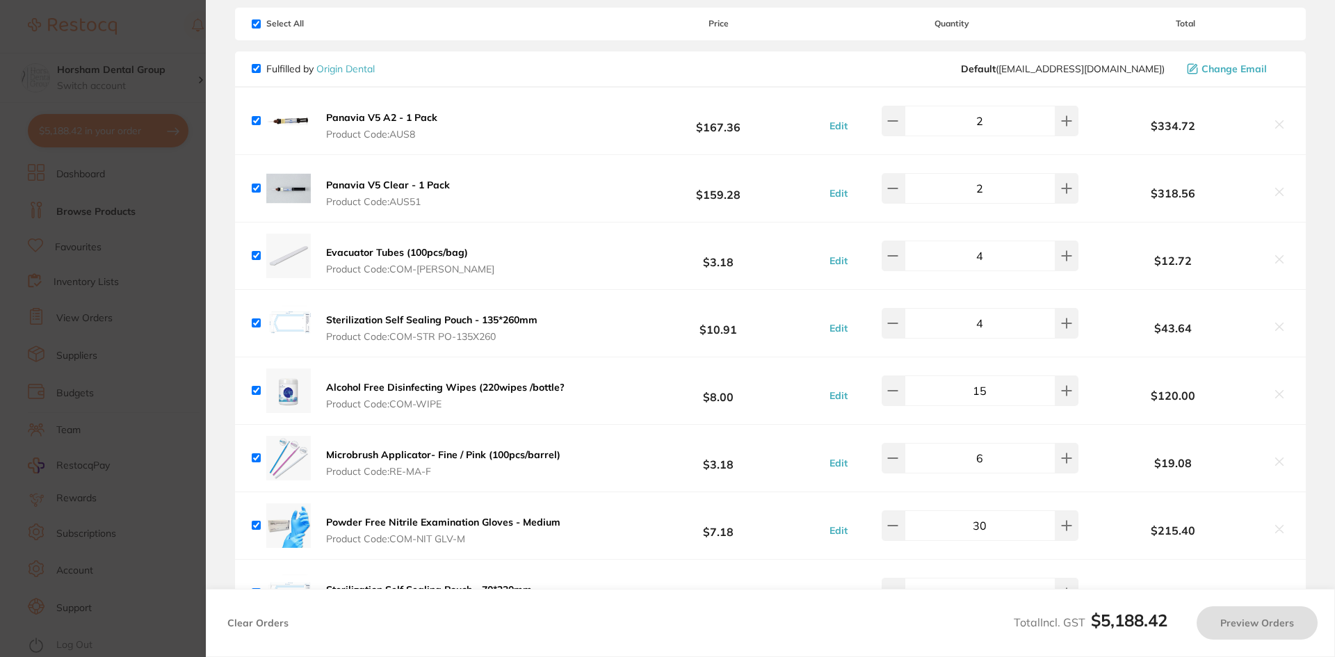
scroll to position [0, 0]
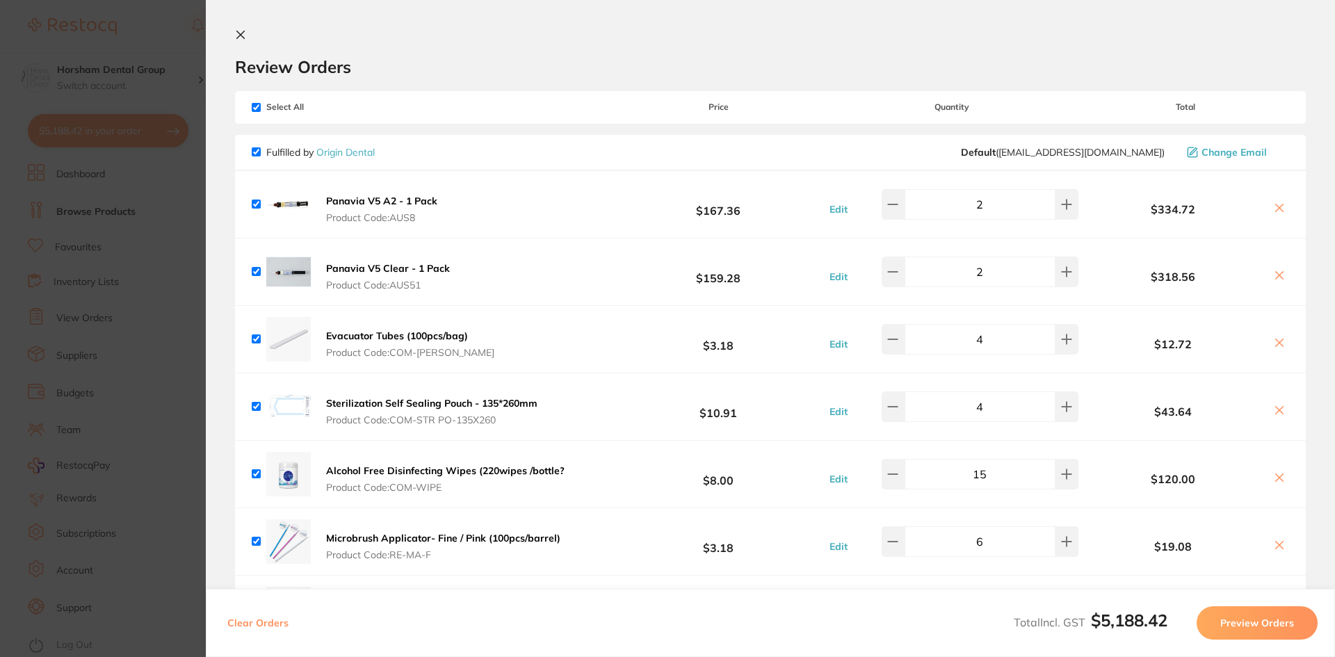
click at [138, 274] on section "Update RRP Set your pre negotiated price for this item. Item Agreed RRP (excl. …" at bounding box center [667, 328] width 1335 height 657
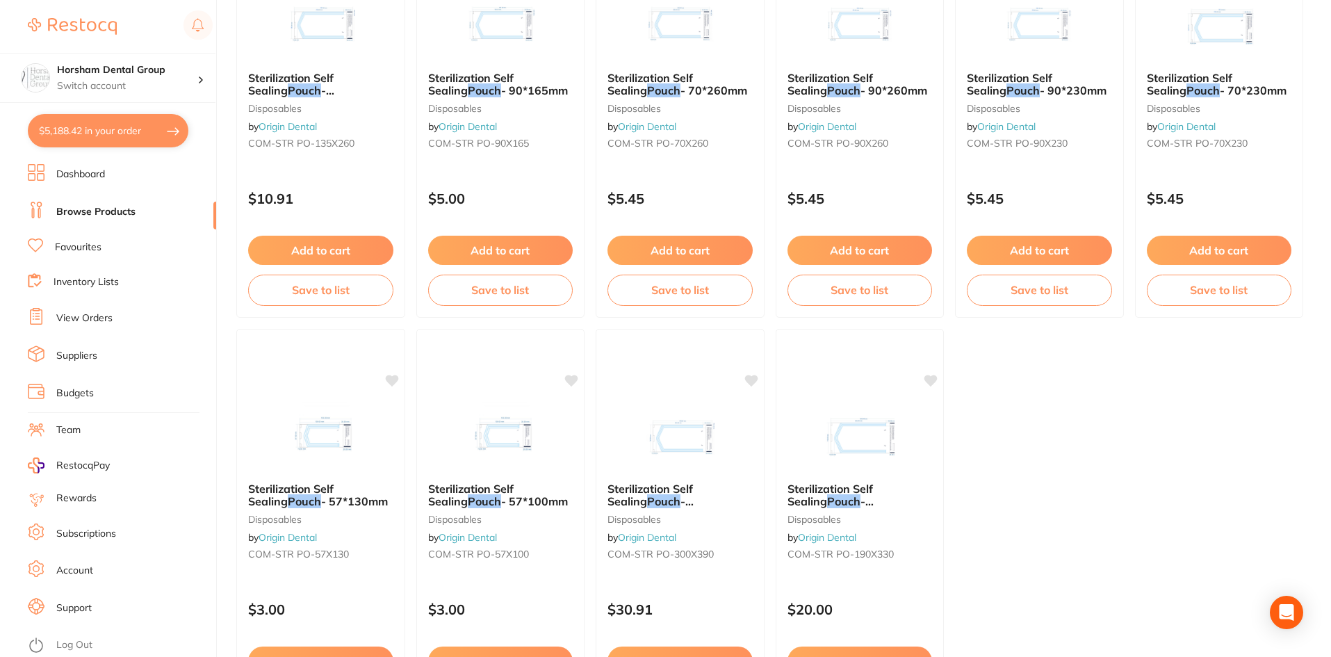
click at [137, 138] on button "$5,188.42 in your order" at bounding box center [108, 130] width 161 height 33
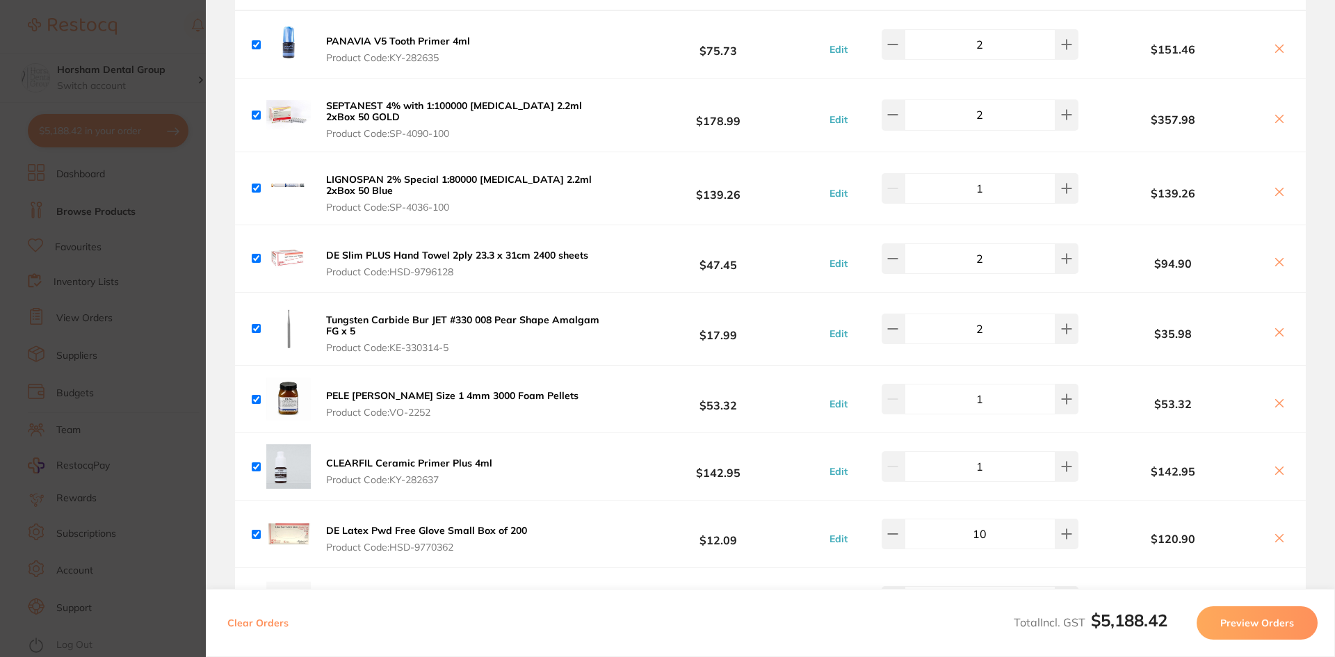
scroll to position [1460, 0]
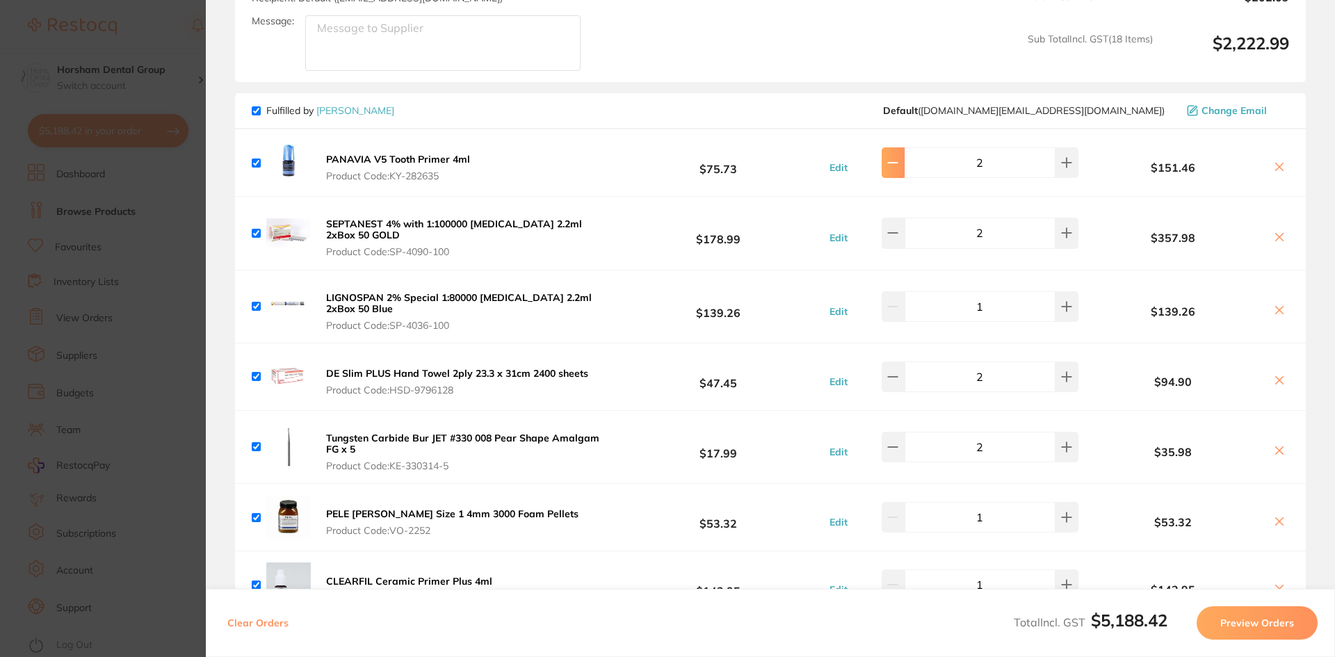
click at [891, 158] on button at bounding box center [892, 162] width 23 height 31
type input "1"
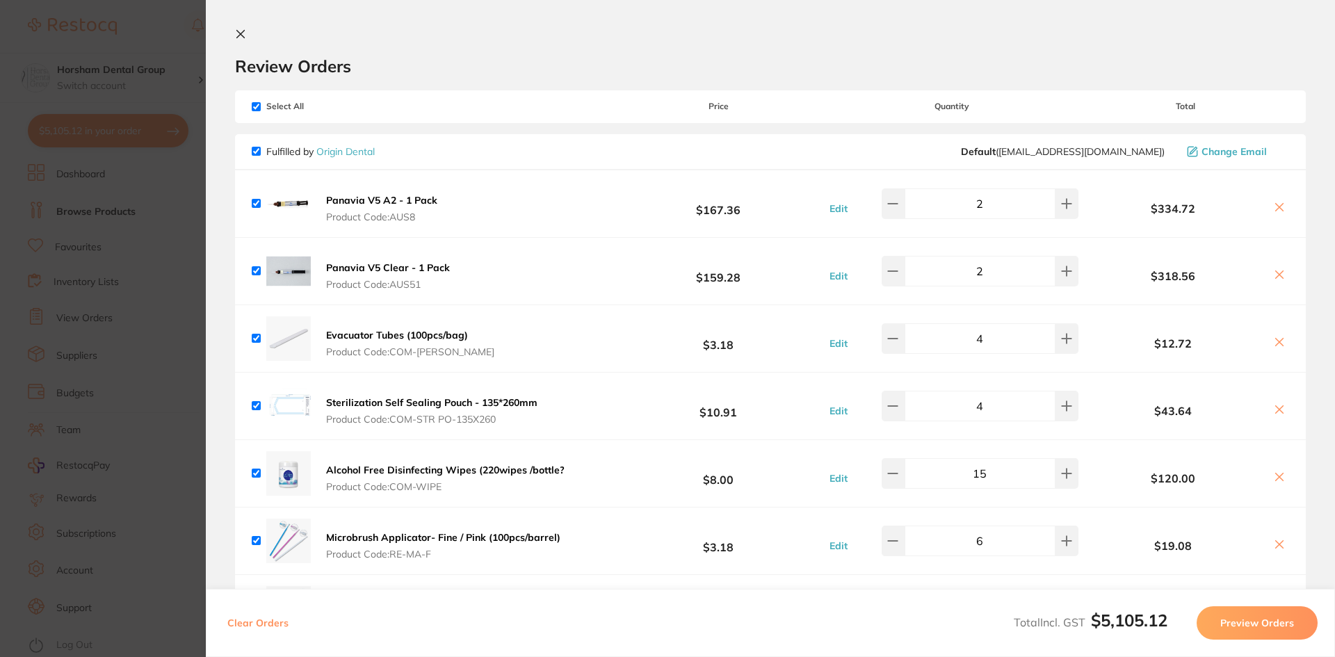
scroll to position [0, 0]
click at [0, 236] on section "Update RRP Set your pre negotiated price for this item. Item Agreed RRP (excl. …" at bounding box center [667, 328] width 1335 height 657
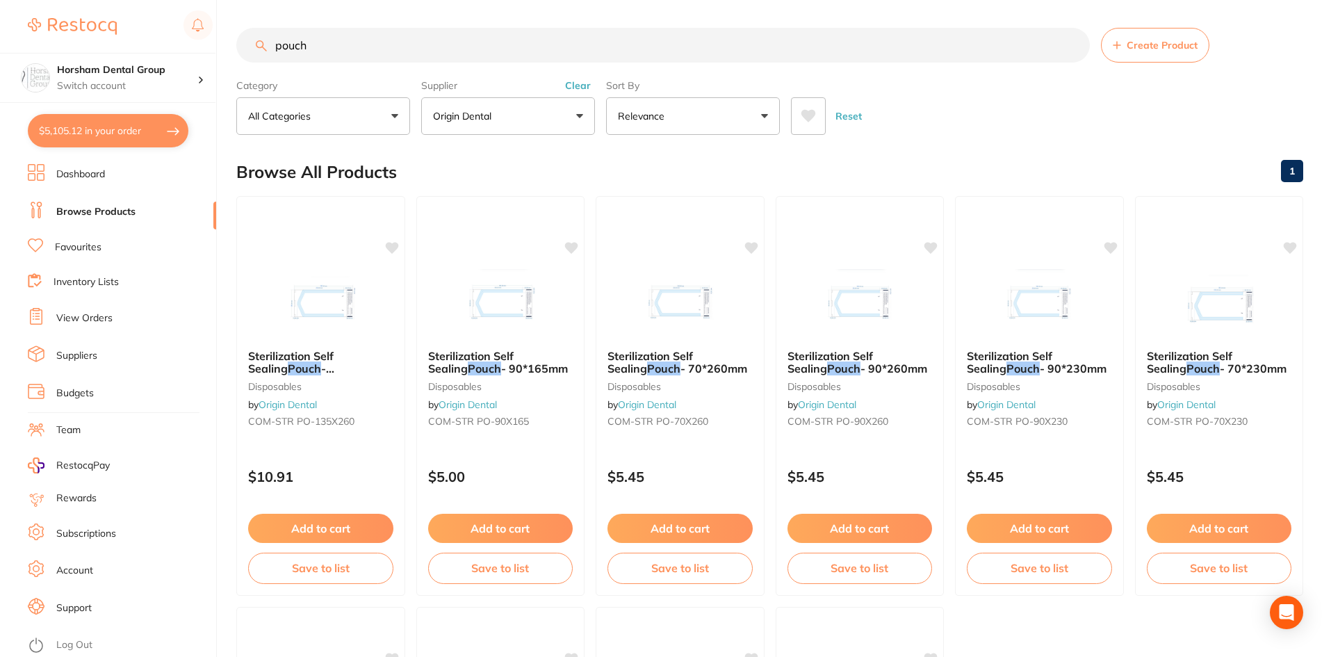
click at [576, 85] on button "Clear" at bounding box center [578, 85] width 34 height 13
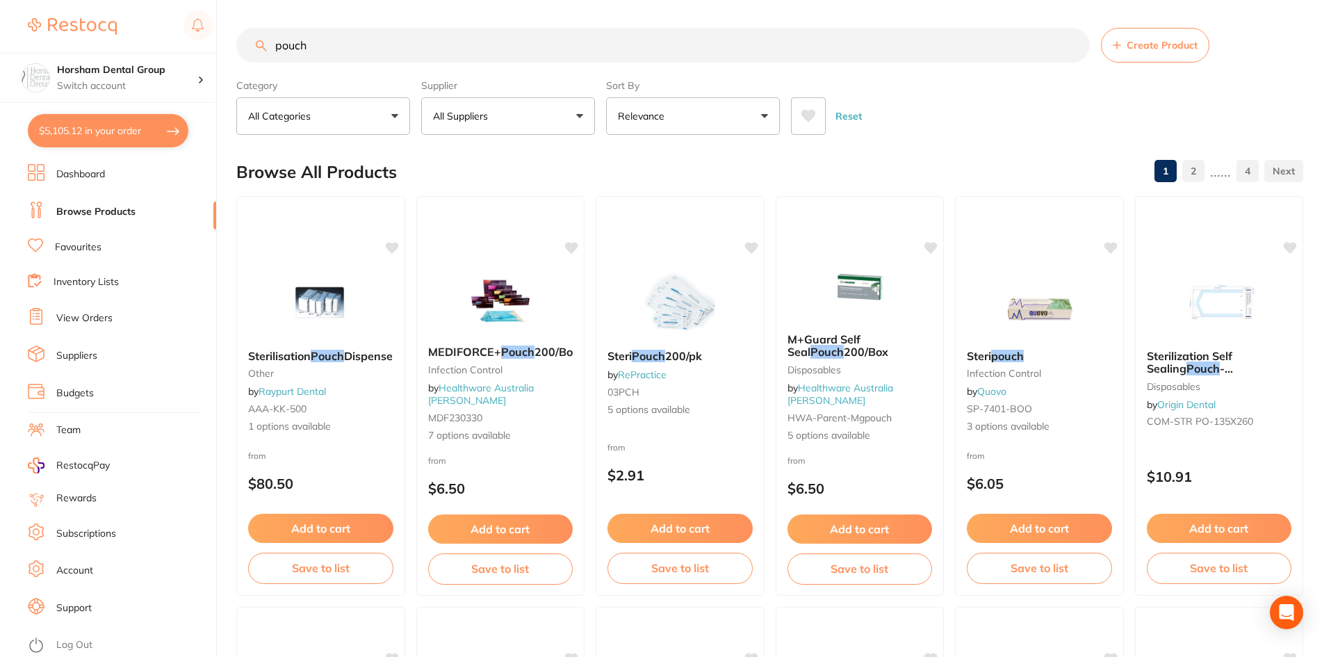
click at [363, 41] on input "pouch" at bounding box center [663, 45] width 854 height 35
type input ","
type input "microshield"
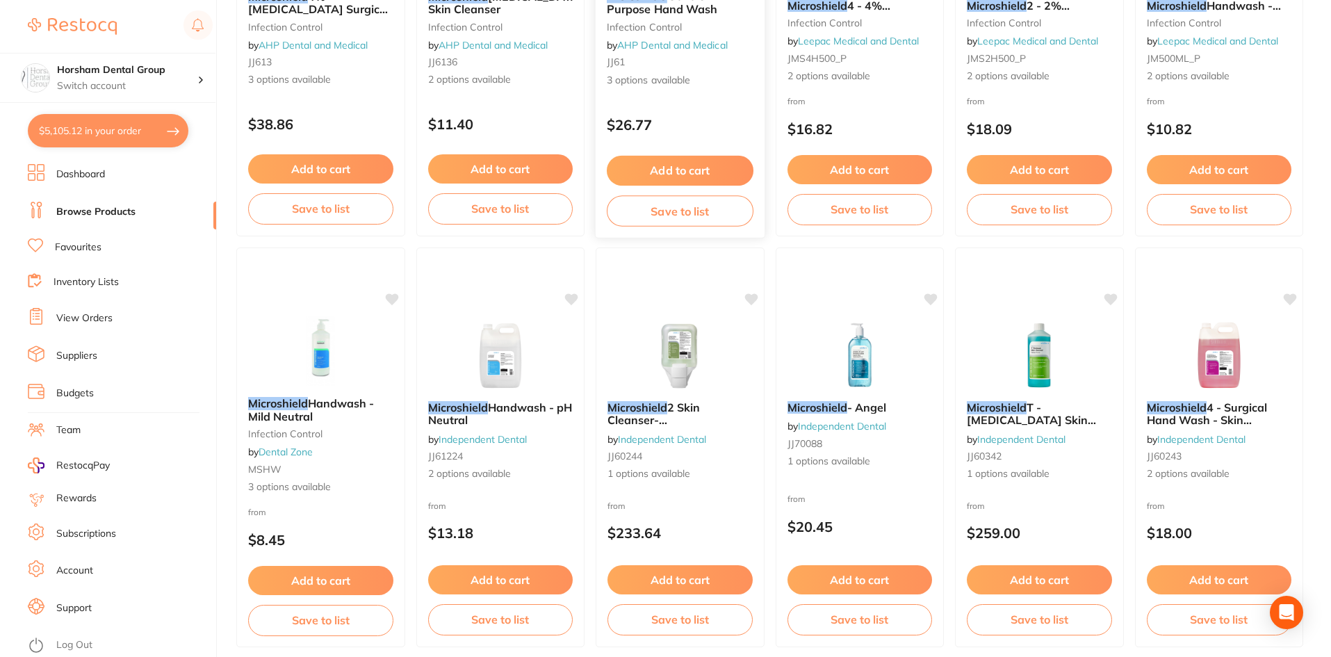
scroll to position [1182, 0]
click at [166, 9] on div "Horsham Dental Group Switch account [GEOGRAPHIC_DATA] Warracknabeal Dental Clin…" at bounding box center [107, 51] width 215 height 103
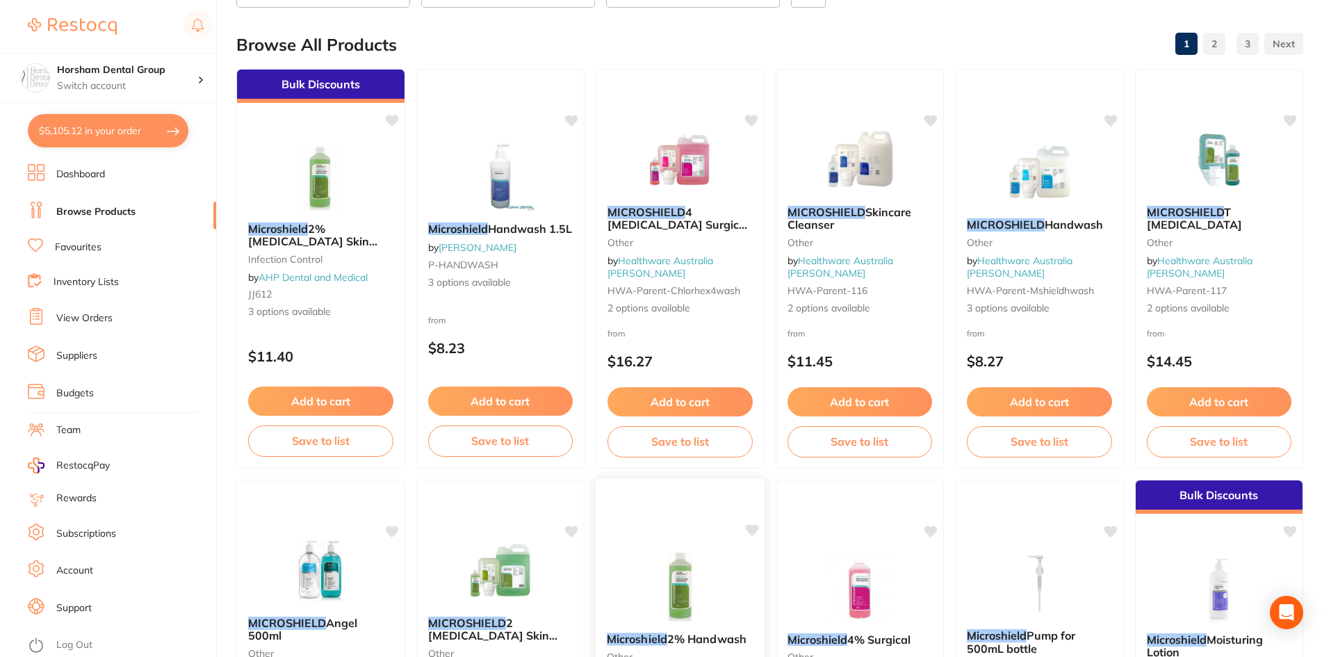
scroll to position [0, 0]
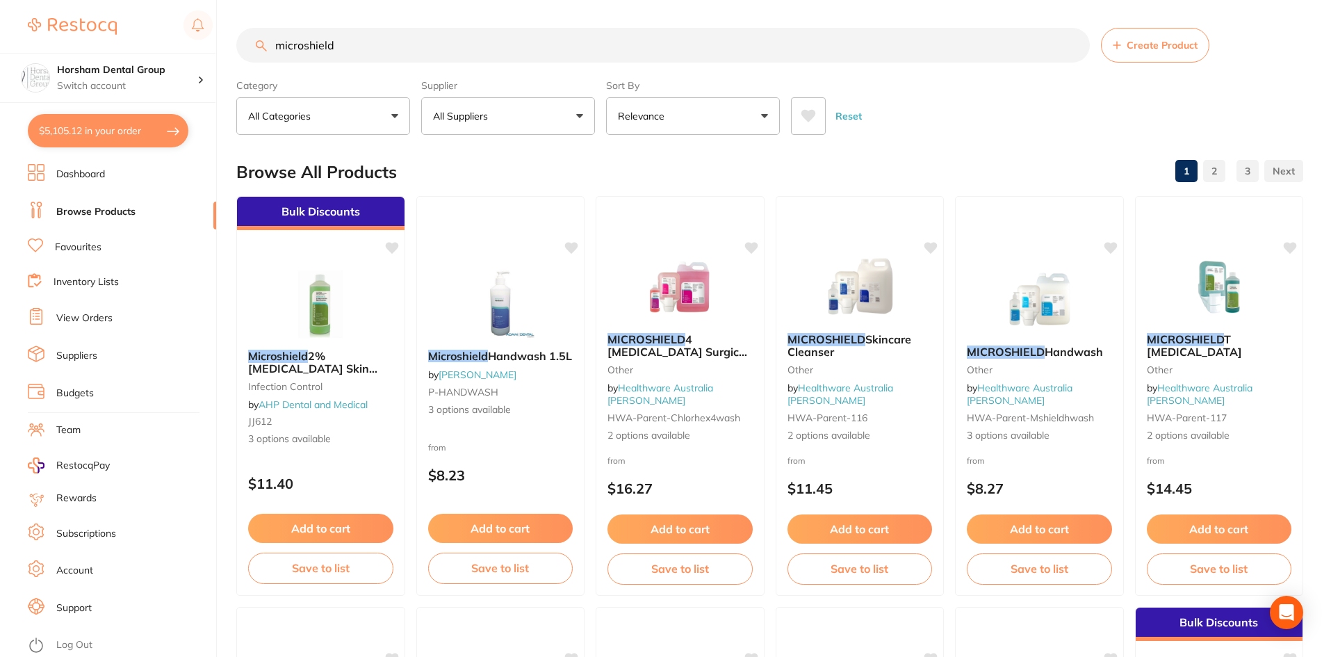
click at [544, 117] on button "All Suppliers" at bounding box center [508, 116] width 174 height 38
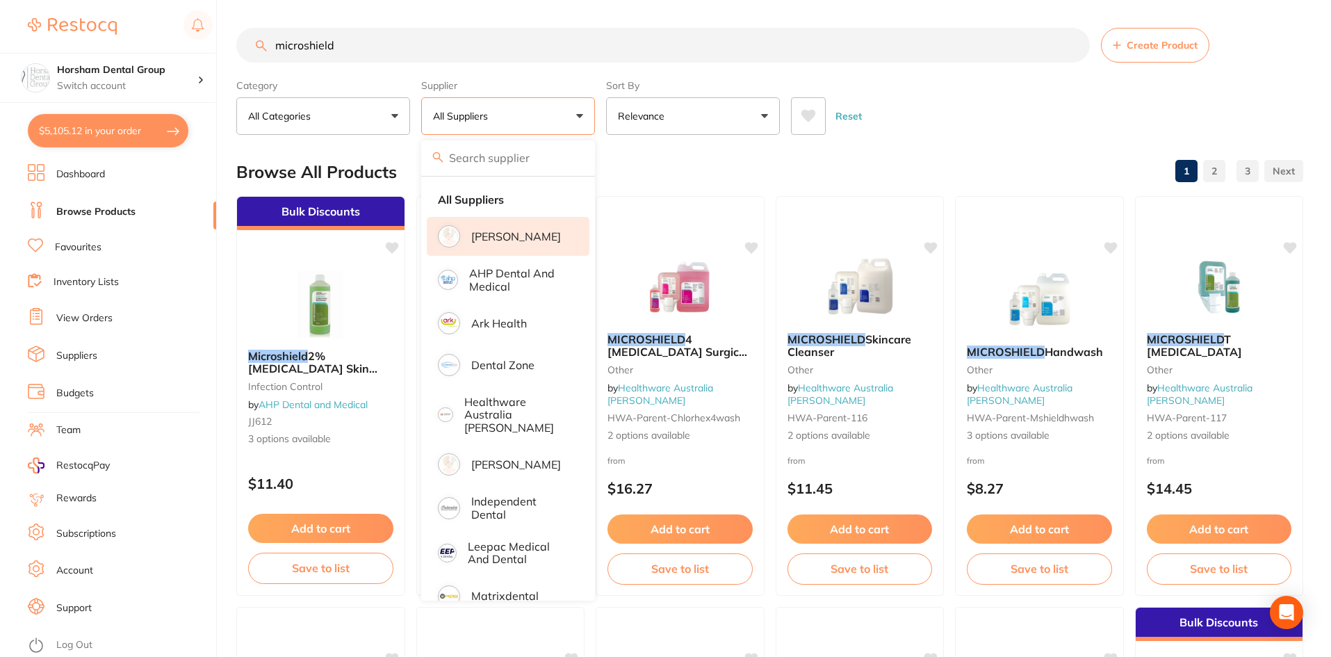
click at [514, 225] on li "[PERSON_NAME]" at bounding box center [508, 236] width 163 height 39
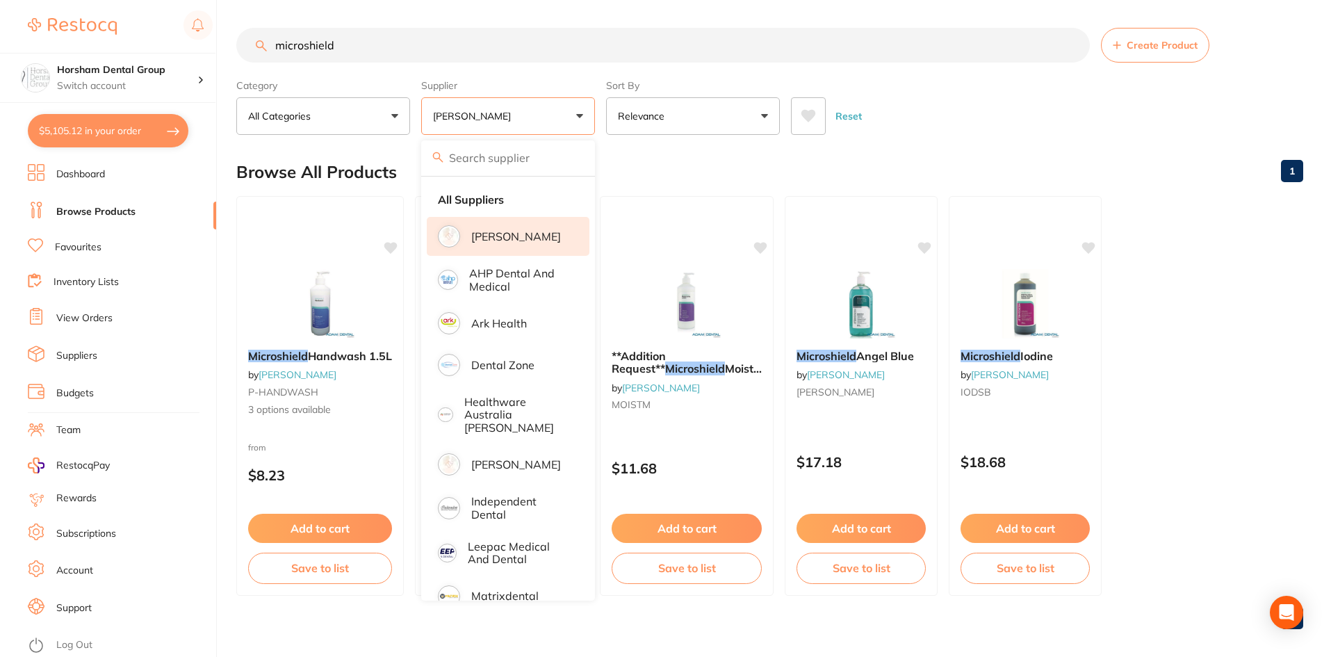
click at [943, 123] on div "Reset" at bounding box center [1041, 110] width 501 height 49
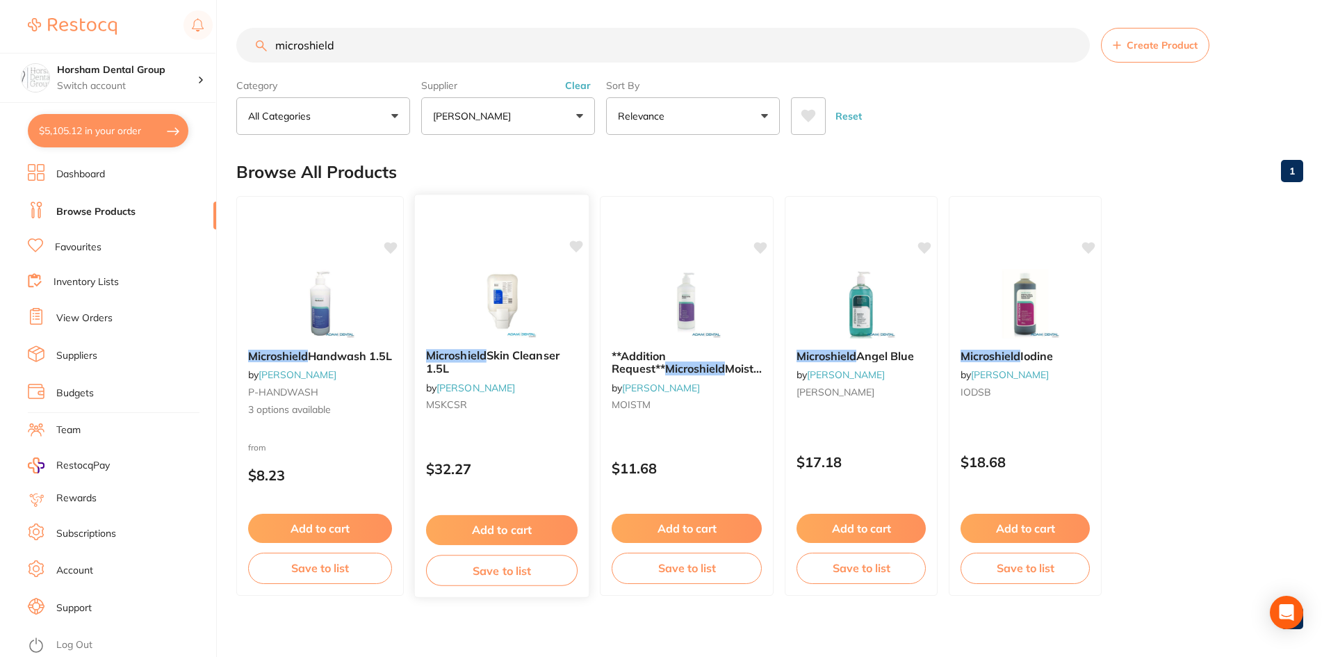
click at [522, 368] on b "Microshield Skin Cleanser 1.5L" at bounding box center [502, 362] width 152 height 26
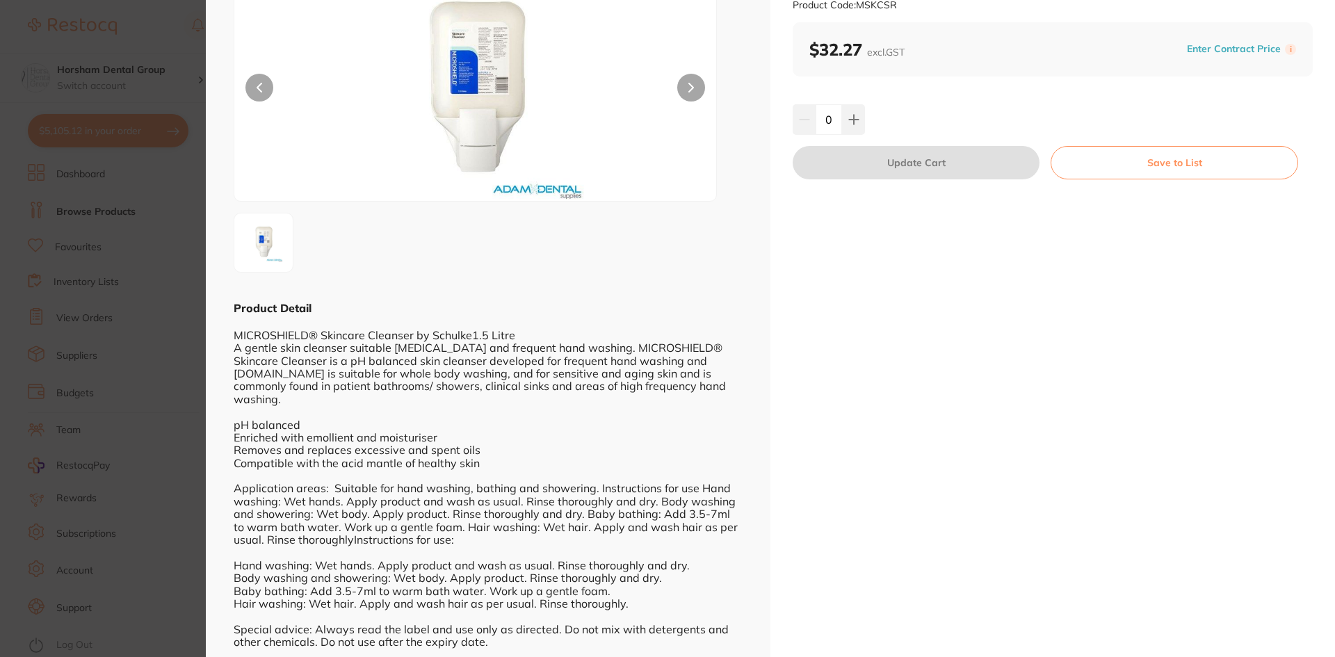
click at [250, 241] on img at bounding box center [263, 243] width 50 height 50
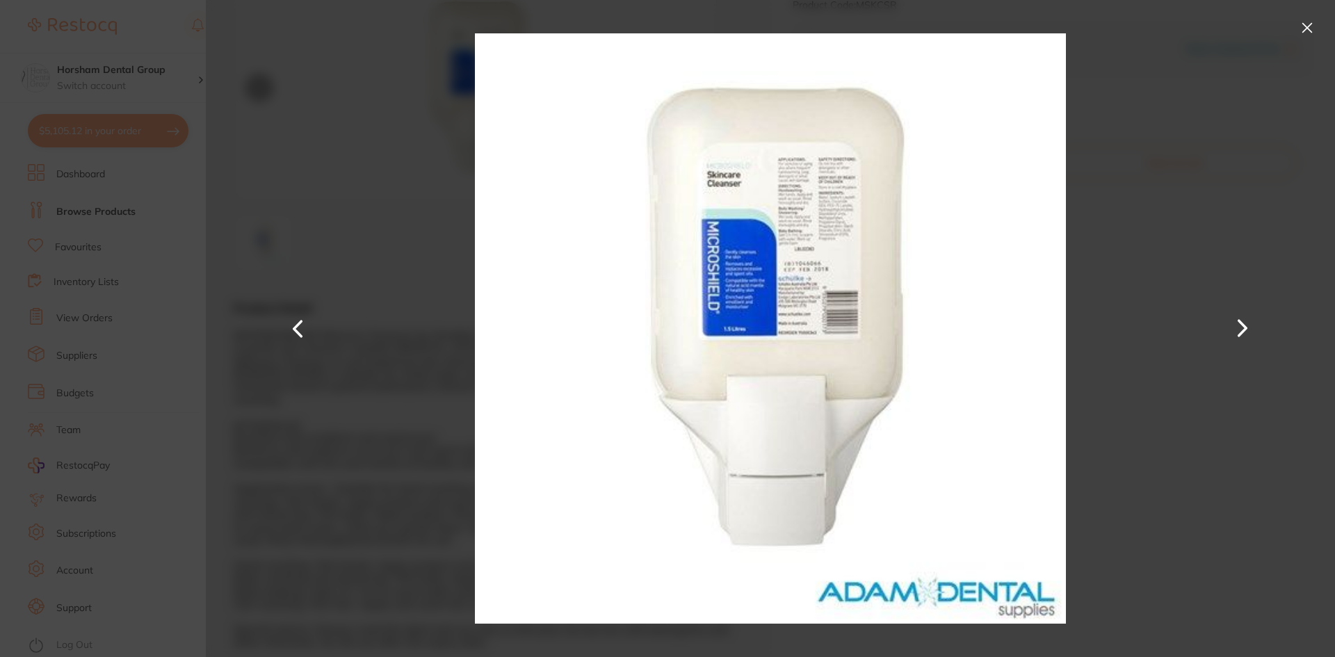
click at [1136, 326] on div at bounding box center [770, 328] width 1129 height 657
click at [1253, 318] on button at bounding box center [1242, 328] width 33 height 329
drag, startPoint x: 1253, startPoint y: 318, endPoint x: 1252, endPoint y: 325, distance: 7.0
click at [1252, 325] on button at bounding box center [1242, 328] width 33 height 329
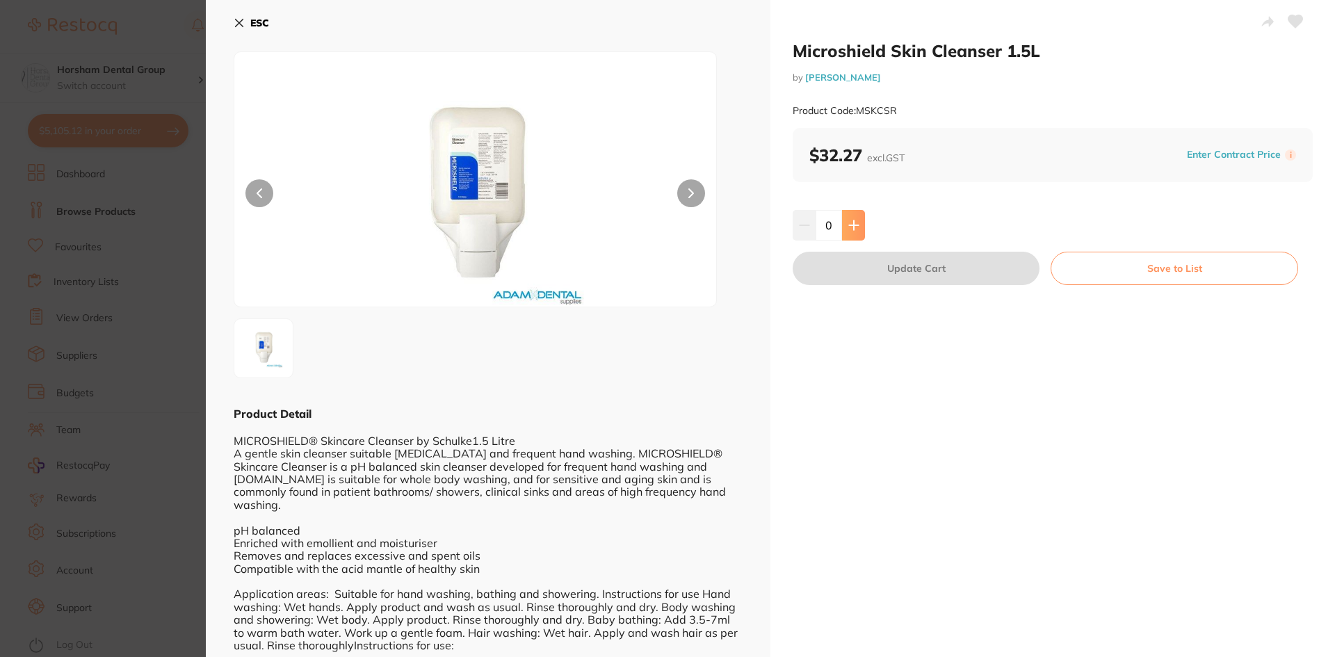
click at [845, 221] on button at bounding box center [853, 225] width 23 height 31
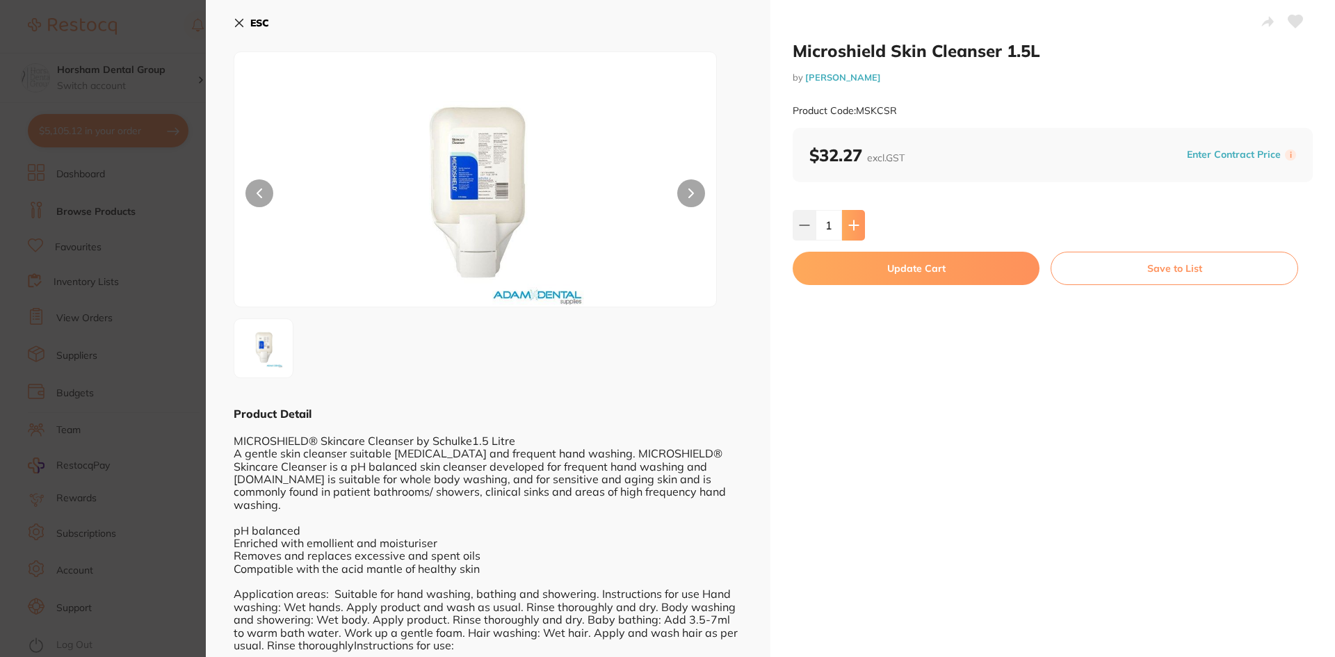
click at [845, 221] on button at bounding box center [853, 225] width 23 height 31
type input "2"
click at [832, 266] on button "Update Cart" at bounding box center [915, 268] width 247 height 33
checkbox input "false"
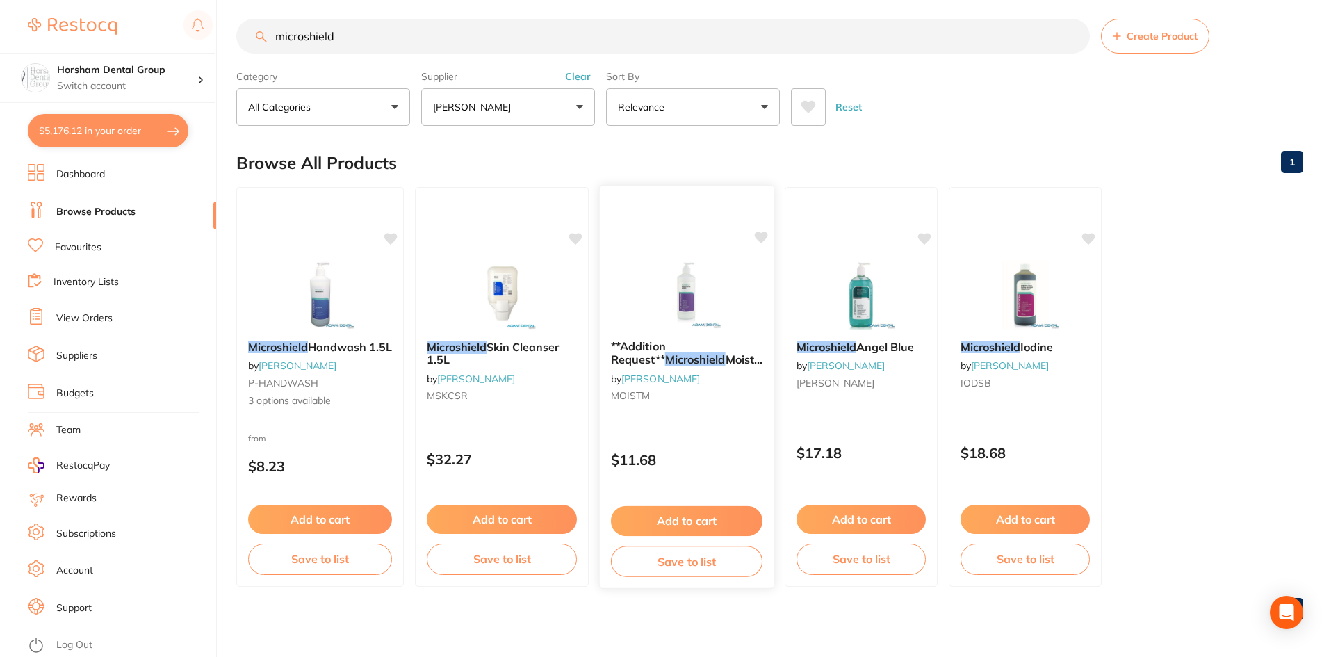
scroll to position [11, 0]
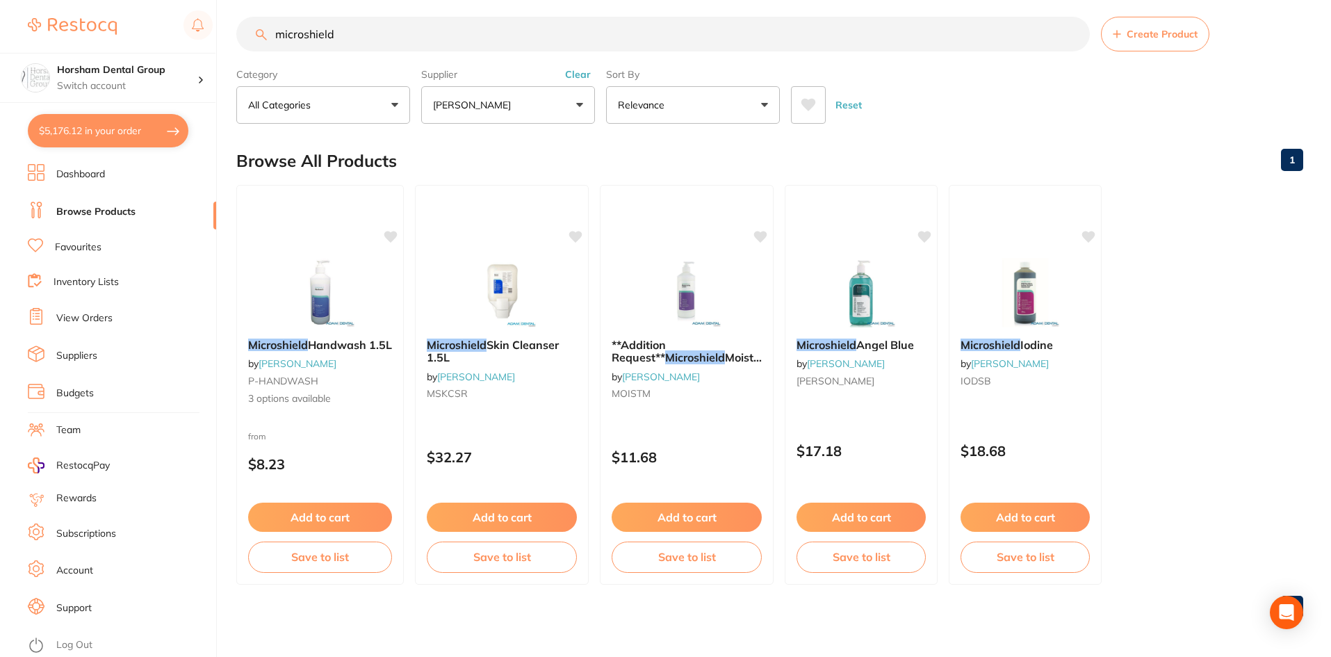
click at [229, 4] on div "$5,176.12 Horsham Dental Group Switch account [GEOGRAPHIC_DATA] Dental Centre W…" at bounding box center [665, 317] width 1331 height 657
click at [636, 8] on main "microshield Create Product Category All Categories All Categories No categories…" at bounding box center [783, 323] width 1095 height 668
